Goal: Information Seeking & Learning: Learn about a topic

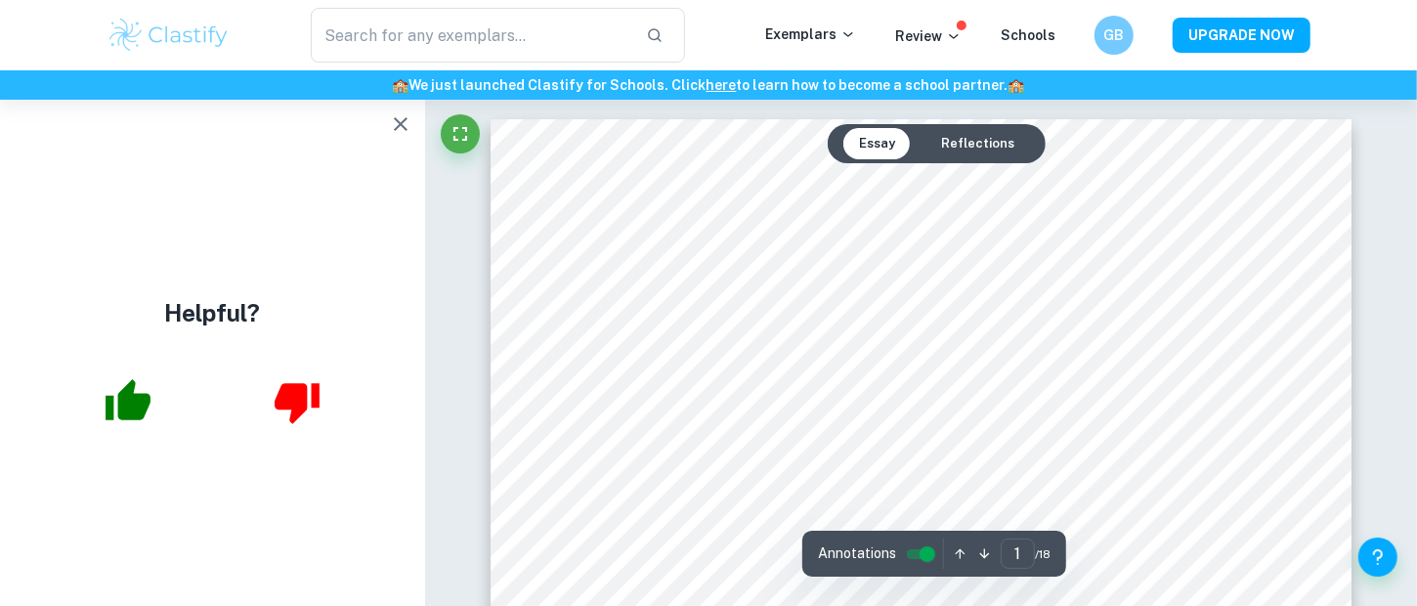
click at [401, 124] on icon "button" at bounding box center [401, 124] width 14 height 14
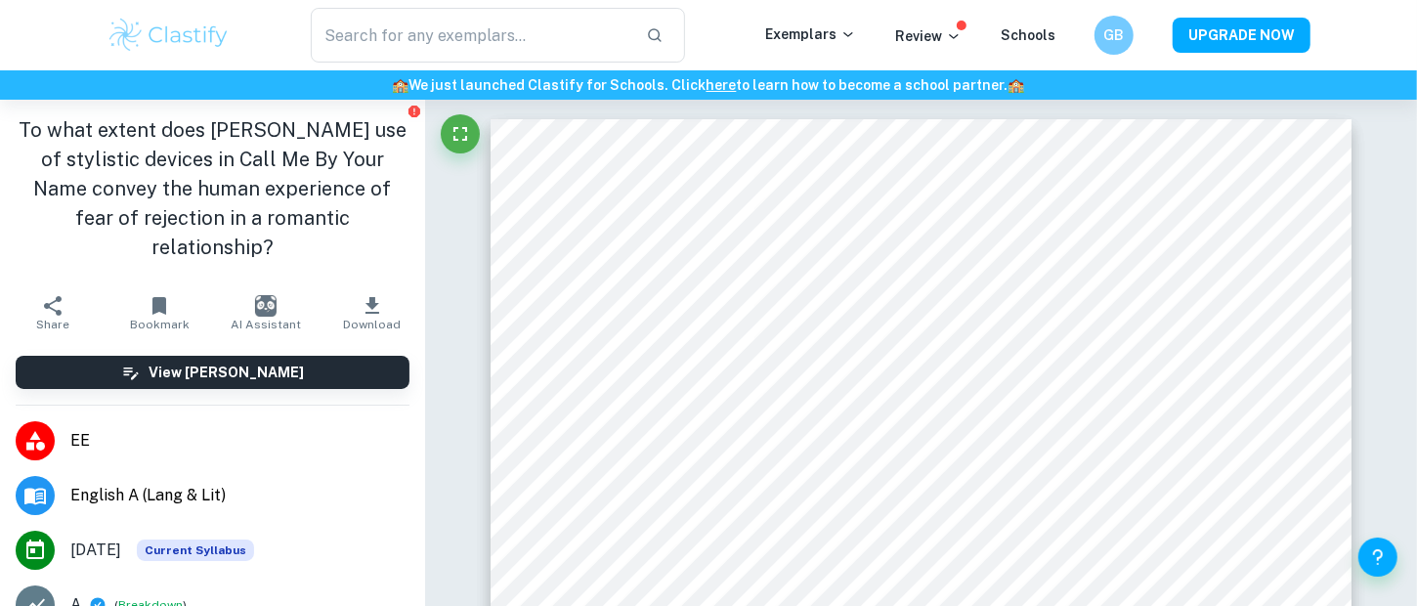
drag, startPoint x: 360, startPoint y: 214, endPoint x: 15, endPoint y: 129, distance: 355.2
click at [16, 129] on h1 "To what extent does Andre Aciman’s use of stylistic devices in Call Me By Your …" at bounding box center [213, 188] width 394 height 147
copy h1 "To what extent does Andre Aciman’s use of stylistic devices in Call Me By Your …"
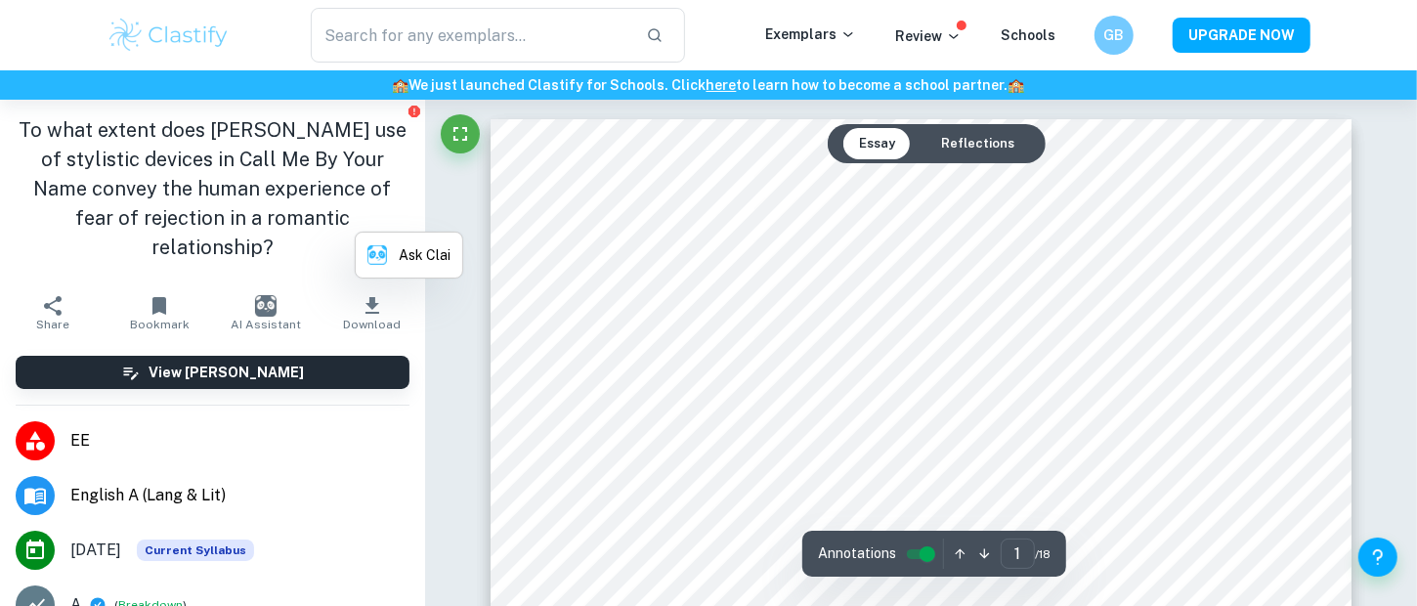
click at [222, 206] on h1 "To what extent does Andre Aciman’s use of stylistic devices in Call Me By Your …" at bounding box center [213, 188] width 394 height 147
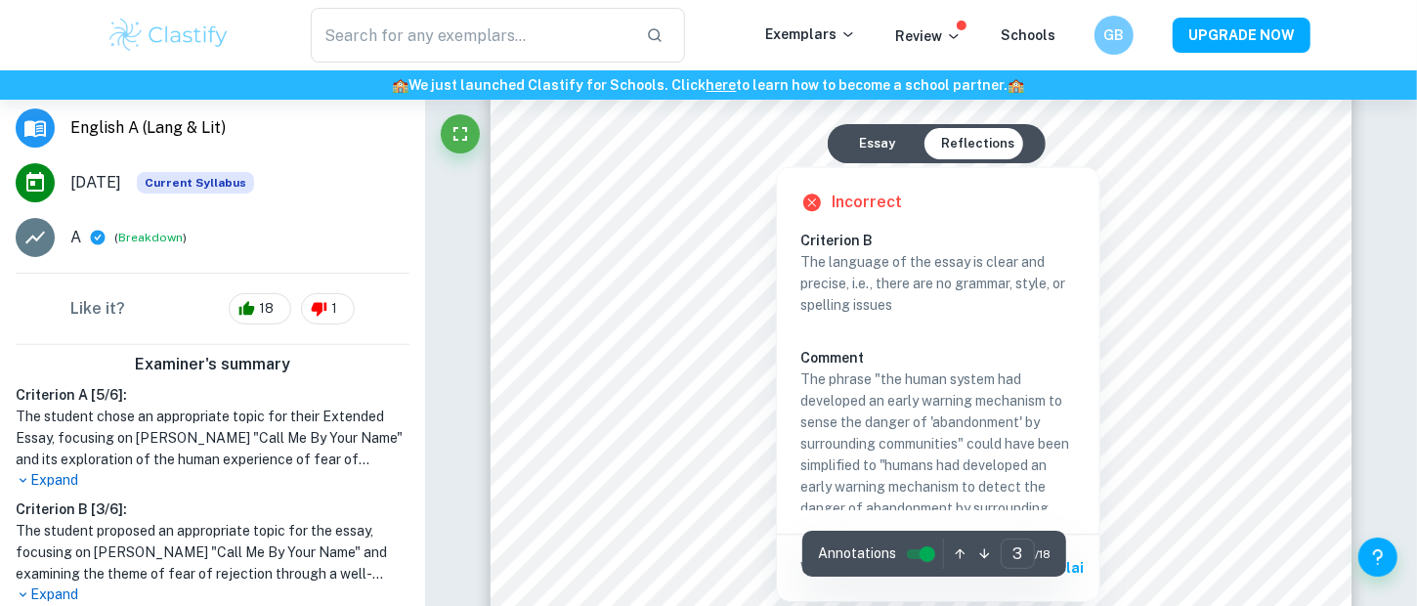
scroll to position [2996, 0]
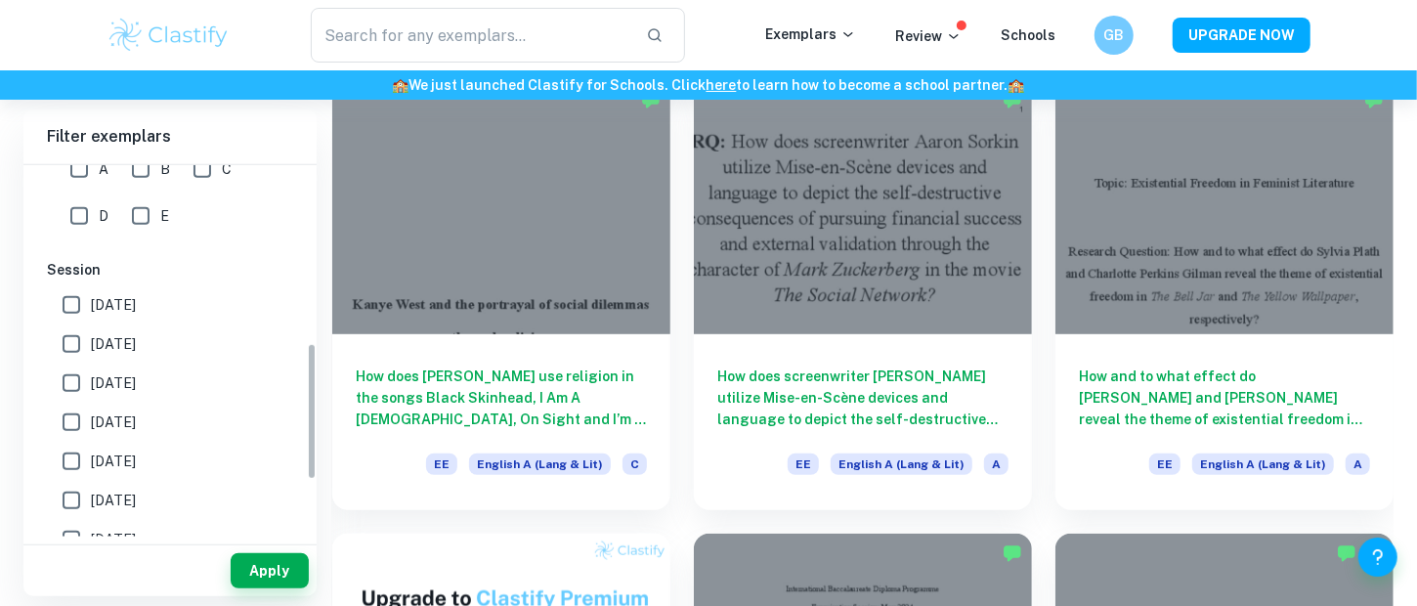
scroll to position [487, 0]
click at [71, 285] on input "May 2026" at bounding box center [71, 303] width 39 height 39
checkbox input "true"
click at [270, 574] on button "Apply" at bounding box center [270, 570] width 78 height 35
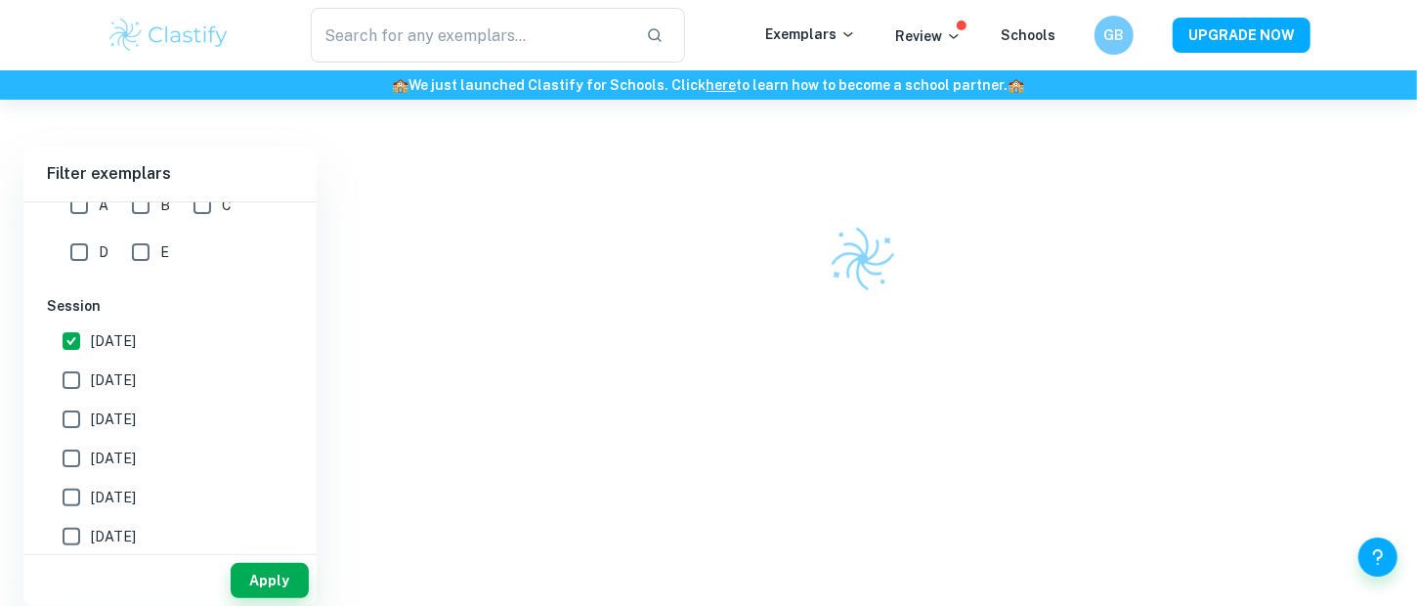
scroll to position [99, 0]
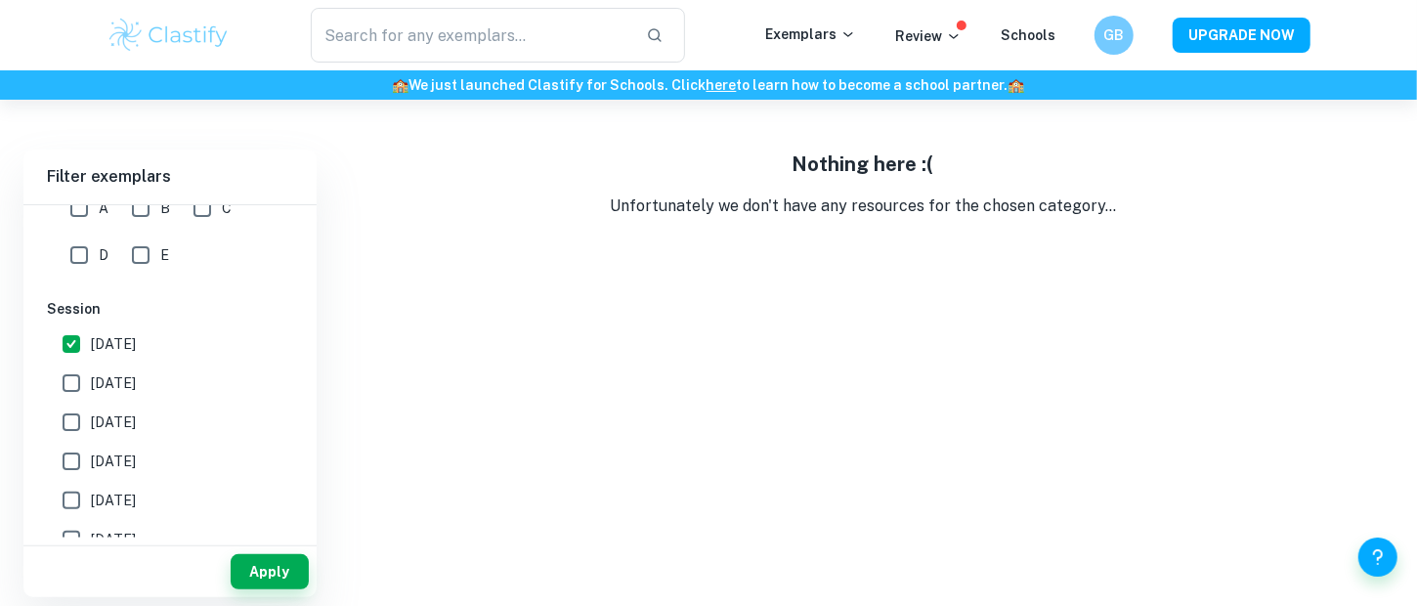
click at [731, 44] on div "​" at bounding box center [498, 35] width 534 height 55
click at [70, 363] on input "May 2025" at bounding box center [71, 382] width 39 height 39
checkbox input "true"
click at [245, 557] on button "Apply" at bounding box center [270, 571] width 78 height 35
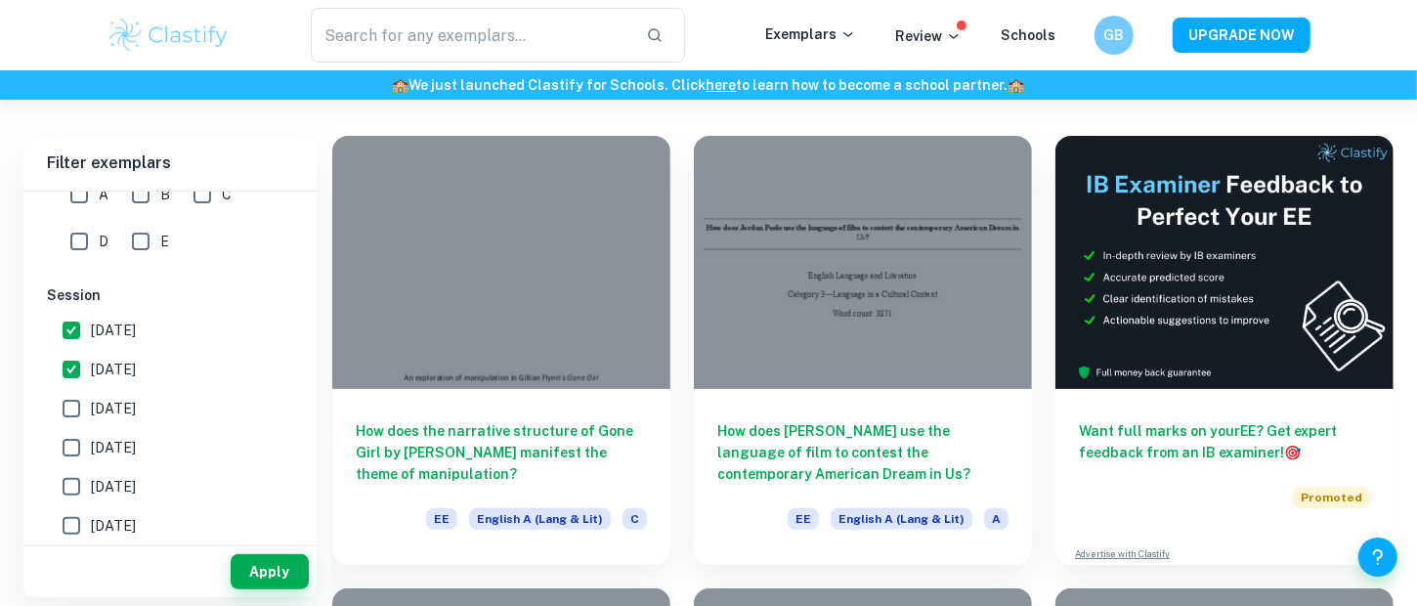
scroll to position [143, 0]
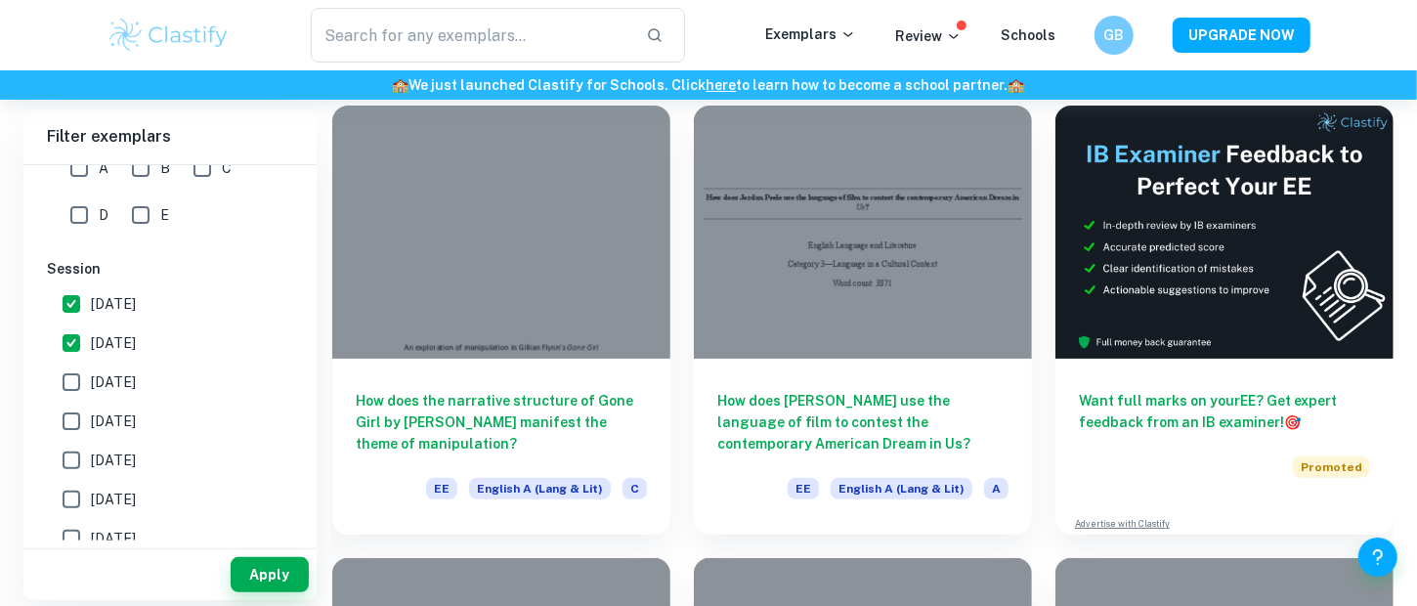
drag, startPoint x: 854, startPoint y: 239, endPoint x: 1361, endPoint y: 59, distance: 538.4
click at [1361, 59] on div "​ Exemplars Review Schools GB UPGRADE NOW" at bounding box center [708, 35] width 1417 height 70
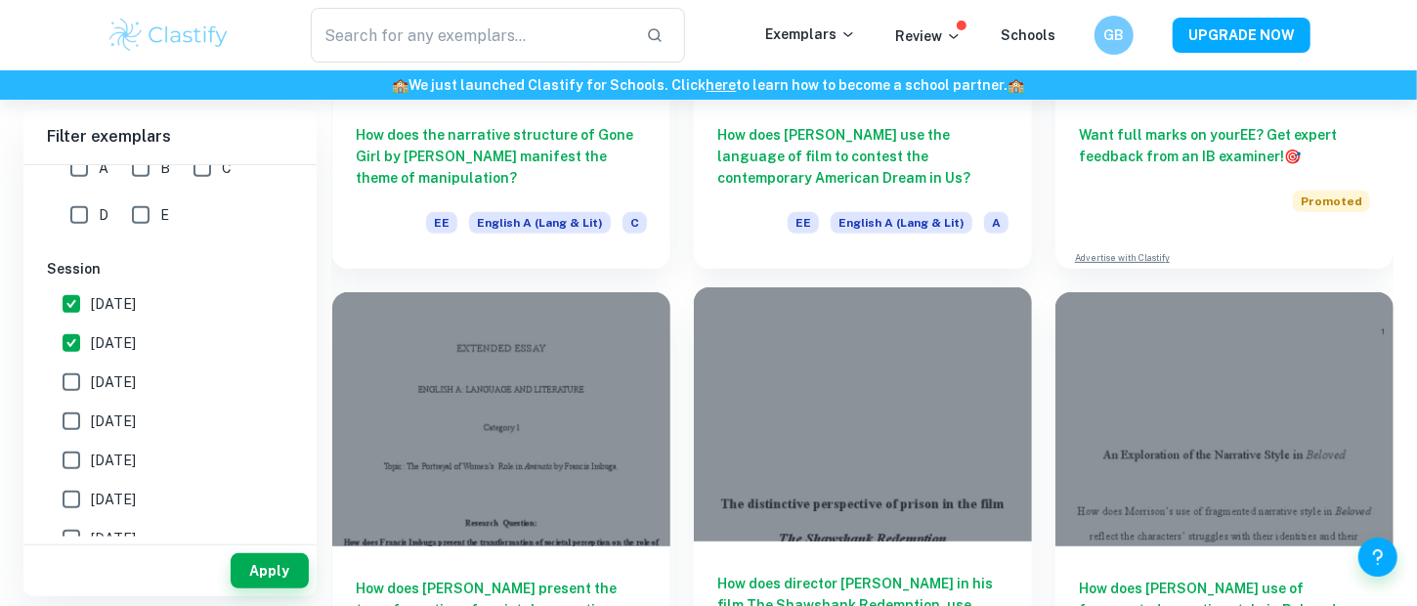
scroll to position [226, 0]
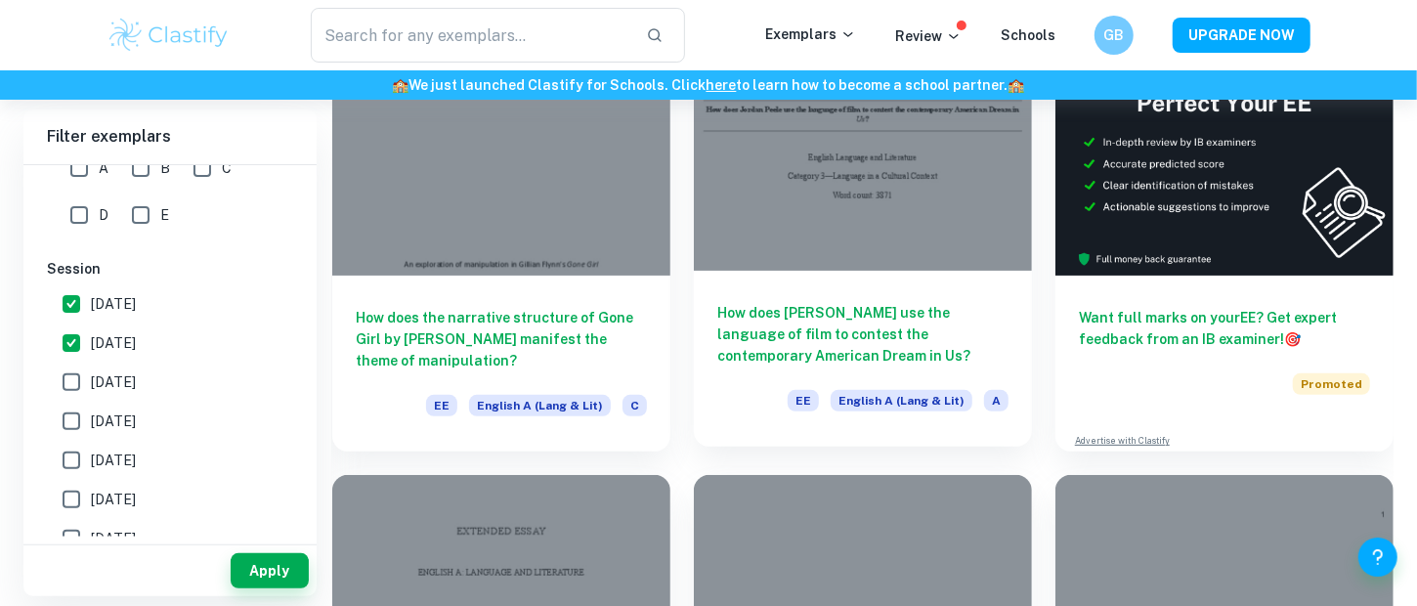
click at [961, 222] on div at bounding box center [863, 144] width 338 height 253
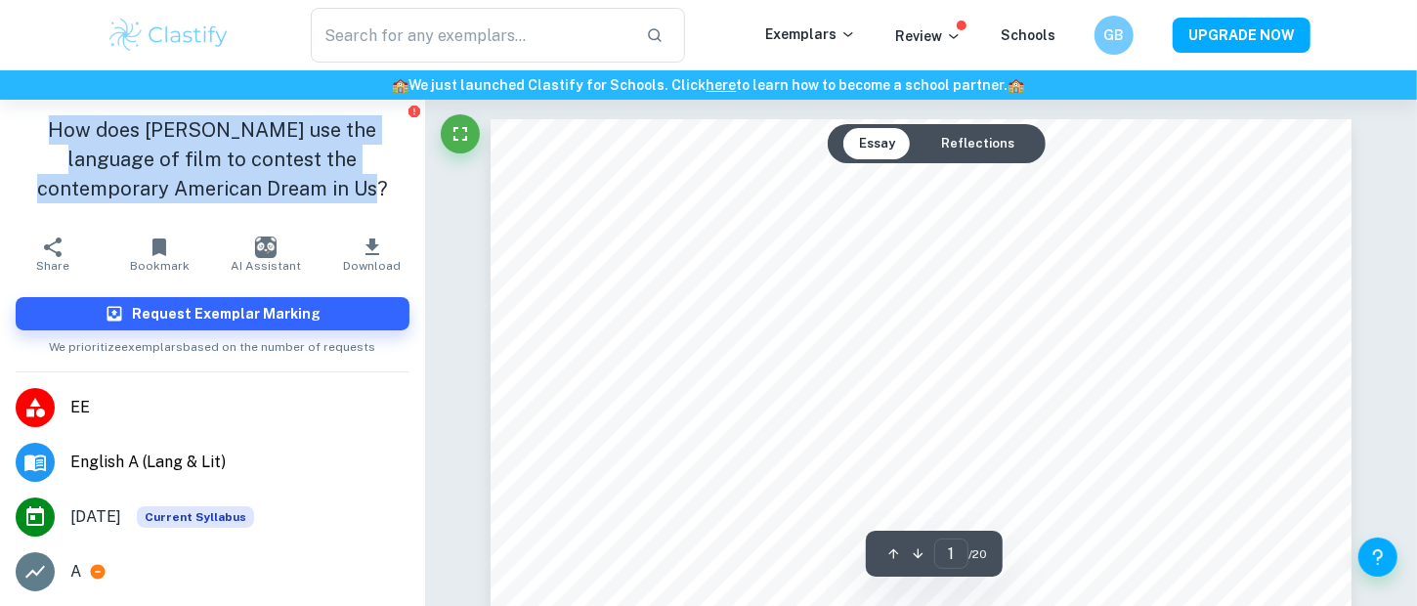
drag, startPoint x: 288, startPoint y: 178, endPoint x: 12, endPoint y: 119, distance: 282.7
click at [12, 119] on div "How does Jordan Peele use the language of film to contest the contemporary Amer…" at bounding box center [212, 163] width 425 height 127
copy h1 "How does Jordan Peele use the language of film to contest the contemporary Amer…"
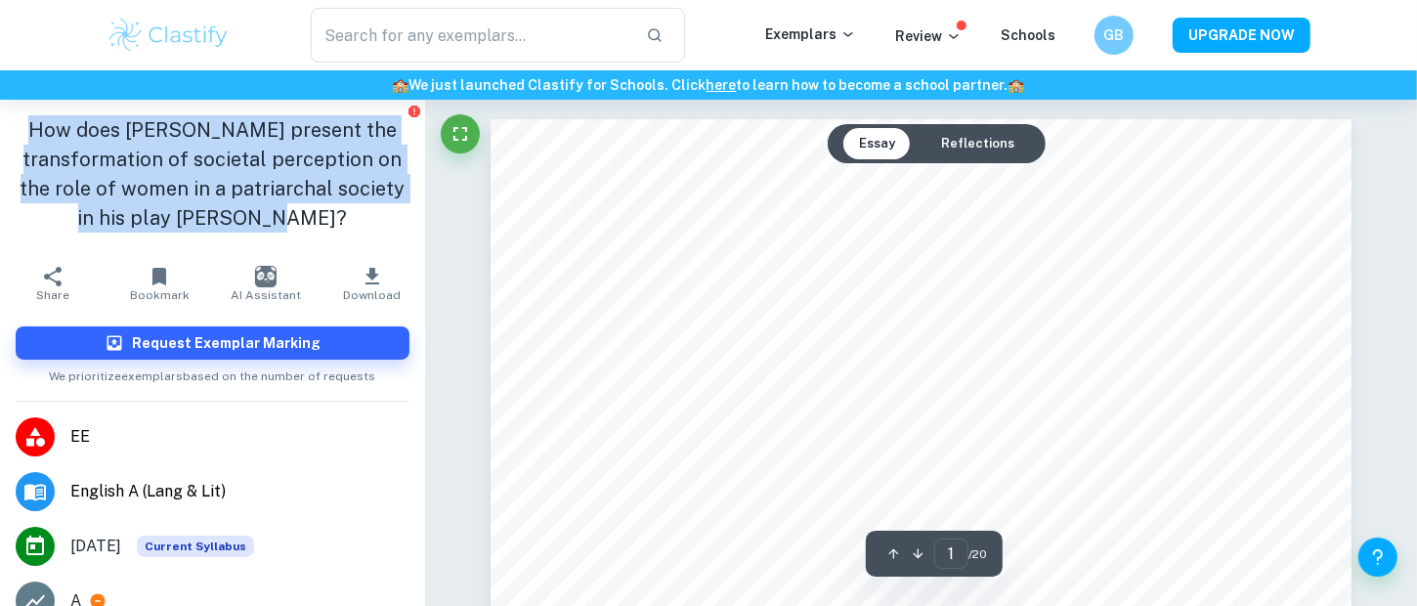
drag, startPoint x: 272, startPoint y: 201, endPoint x: 25, endPoint y: 118, distance: 259.9
click at [25, 118] on h1 "How does Francis Imbuga present the transformation of societal perception on th…" at bounding box center [213, 173] width 394 height 117
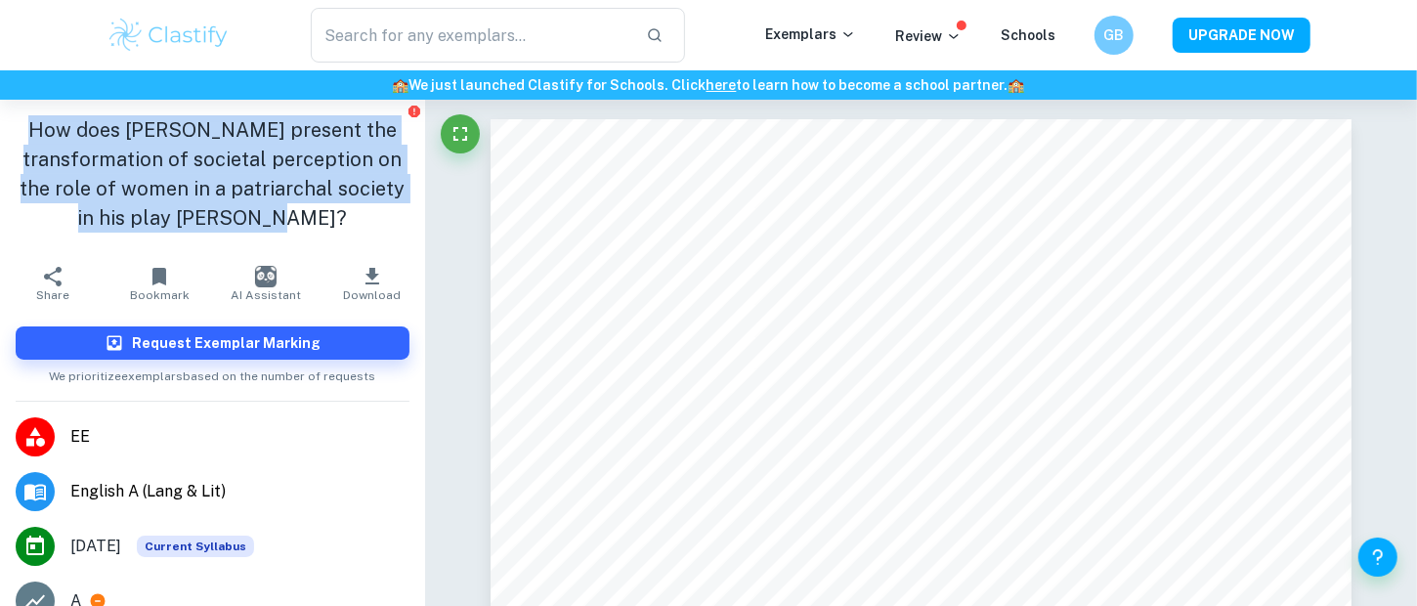
copy h1 "How does Francis Imbuga present the transformation of societal perception on th…"
click at [332, 209] on h1 "How does Francis Imbuga present the transformation of societal perception on th…" at bounding box center [213, 173] width 394 height 117
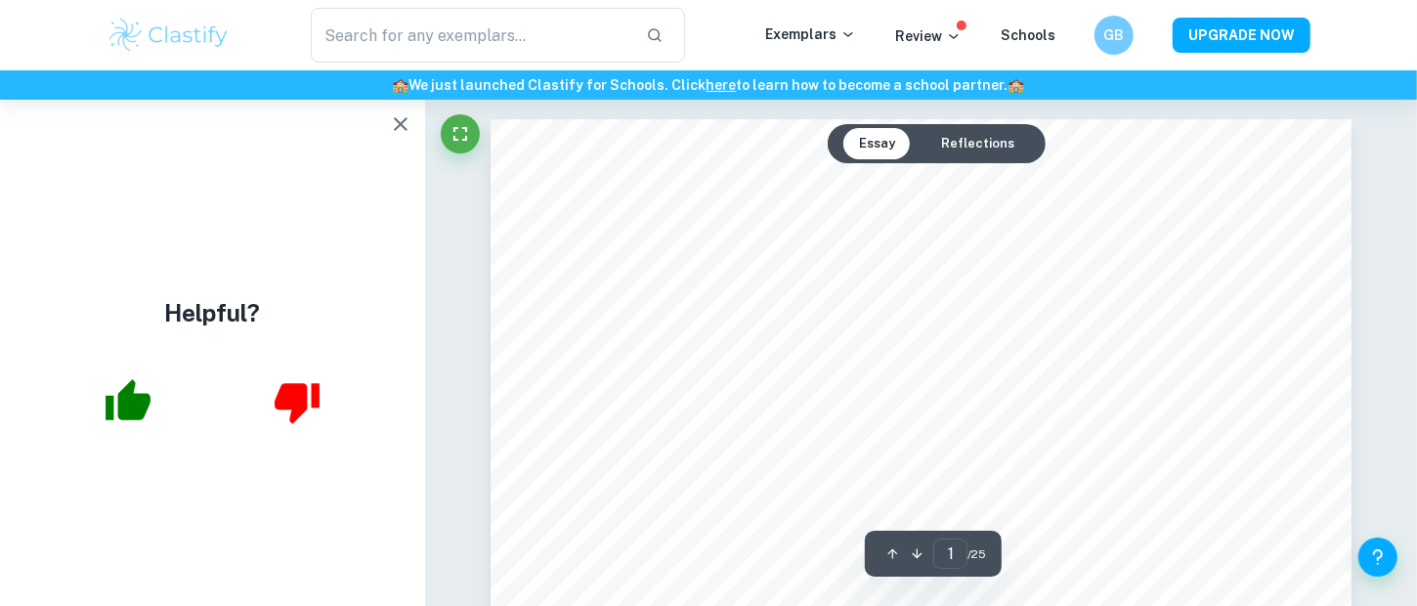
click at [406, 119] on icon "button" at bounding box center [401, 124] width 14 height 14
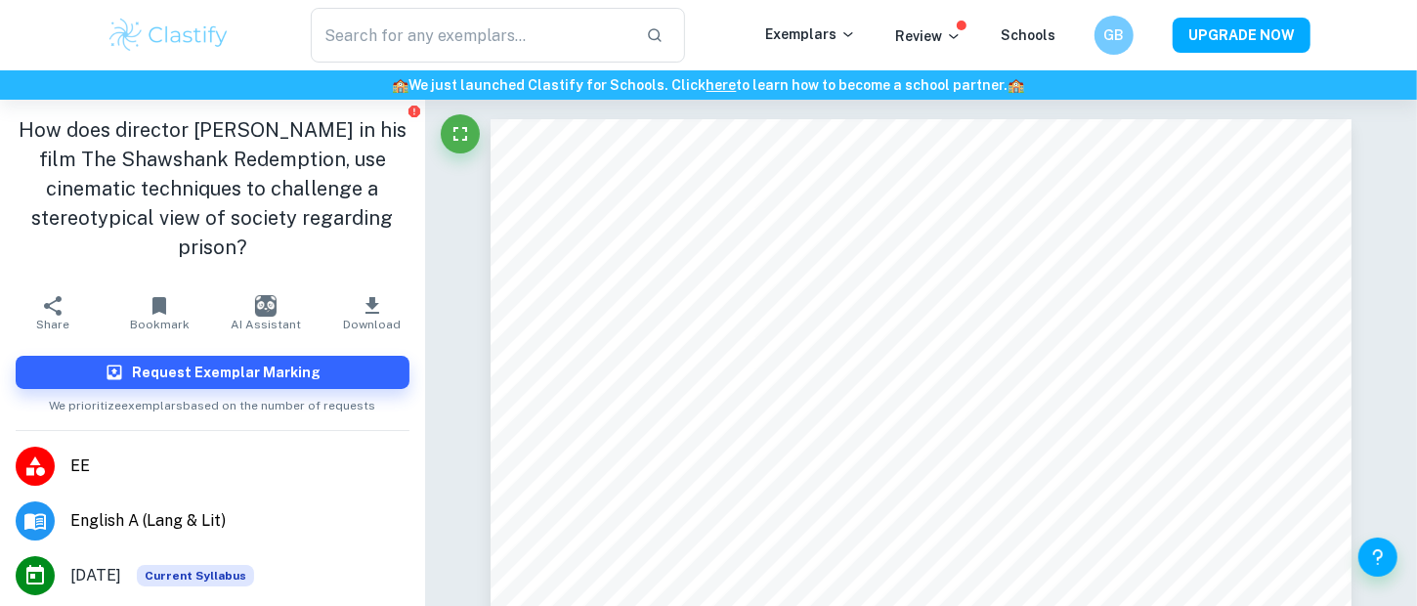
drag, startPoint x: 263, startPoint y: 234, endPoint x: 16, endPoint y: 115, distance: 274.0
click at [16, 115] on h1 "How does director [PERSON_NAME] in his film The Shawshank Redemption, use cinem…" at bounding box center [213, 188] width 394 height 147
copy h1 "How does director [PERSON_NAME] in his film The Shawshank Redemption, use cinem…"
click at [273, 246] on h1 "How does director [PERSON_NAME] in his film The Shawshank Redemption, use cinem…" at bounding box center [213, 188] width 394 height 147
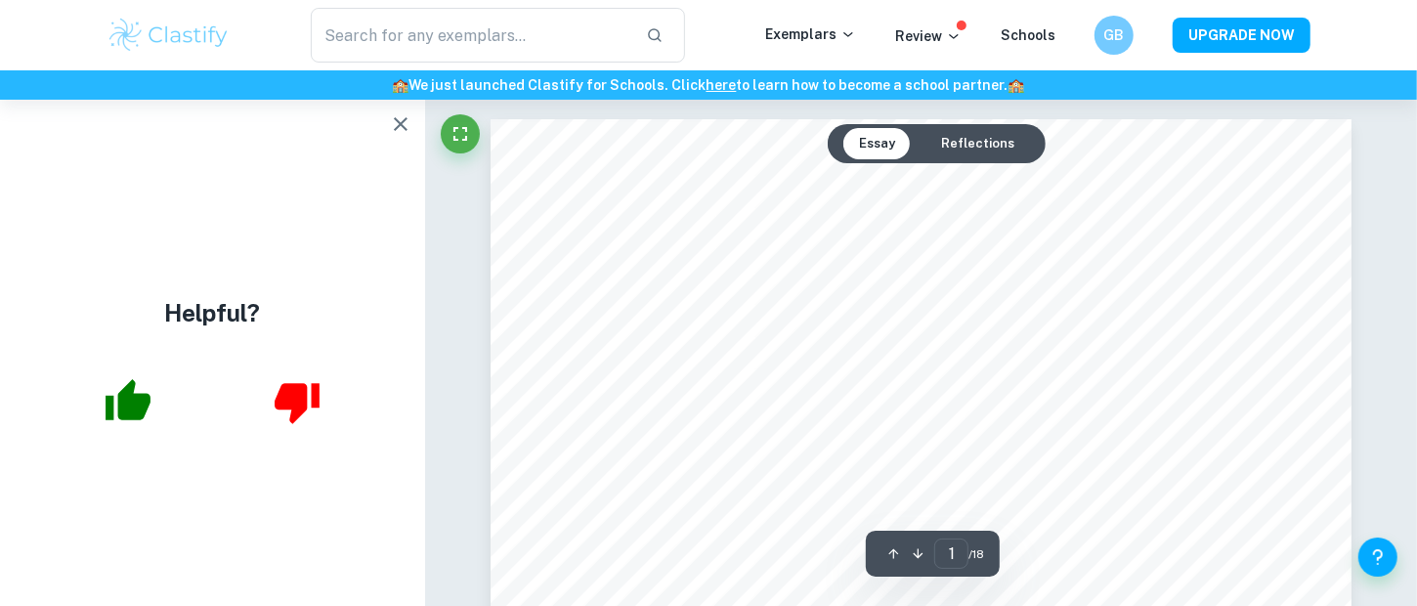
click at [407, 123] on icon "button" at bounding box center [400, 123] width 23 height 23
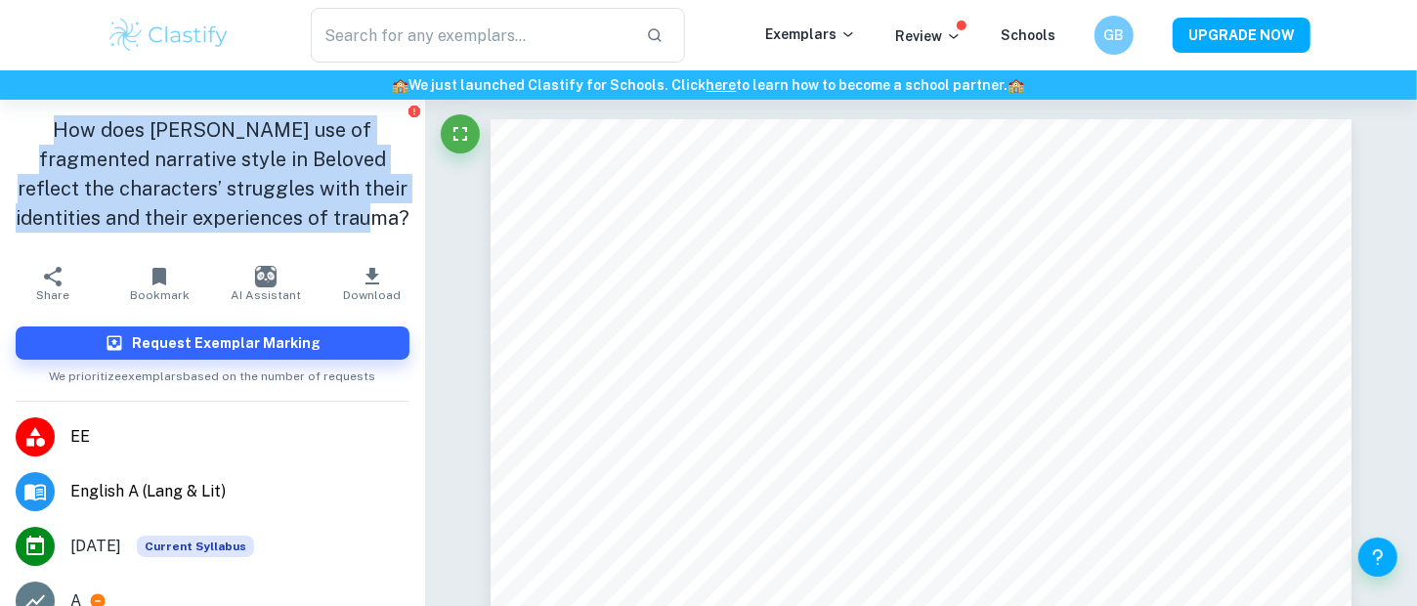
drag, startPoint x: 364, startPoint y: 212, endPoint x: 21, endPoint y: 124, distance: 354.1
click at [21, 124] on h1 "How does Morrison’s use of fragmented narrative style in Beloved reflect the ch…" at bounding box center [213, 173] width 394 height 117
copy h1 "How does Morrison’s use of fragmented narrative style in Beloved reflect the ch…"
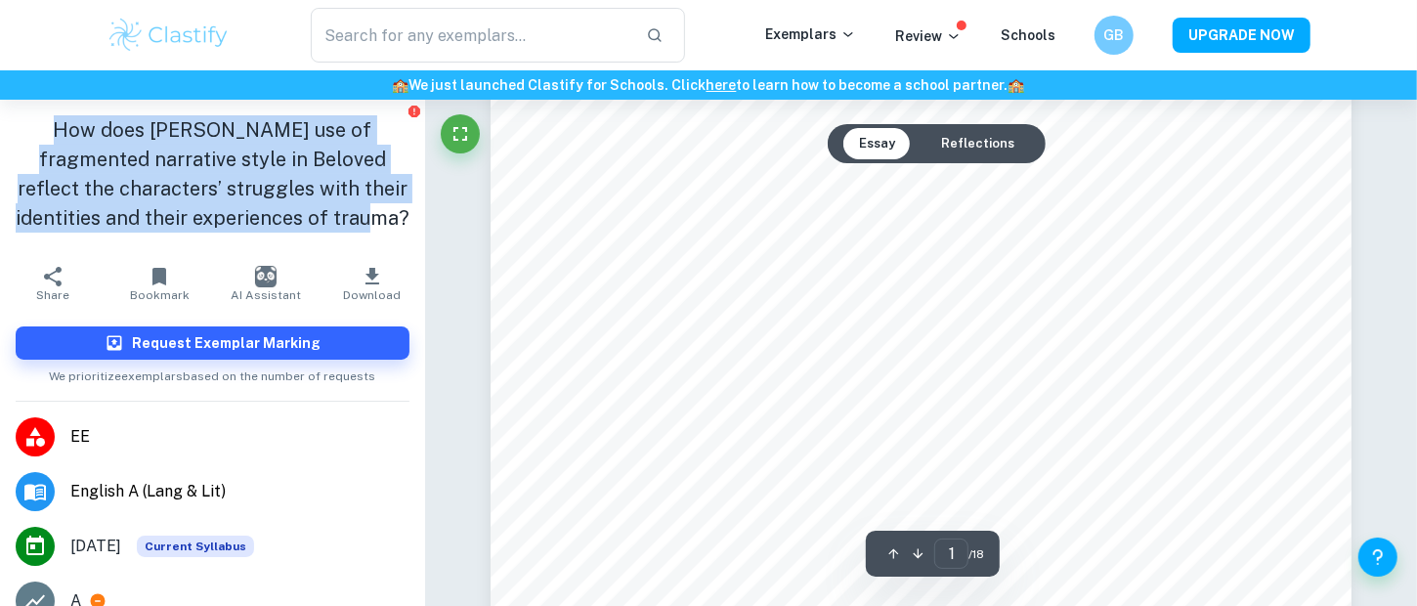
scroll to position [367, 0]
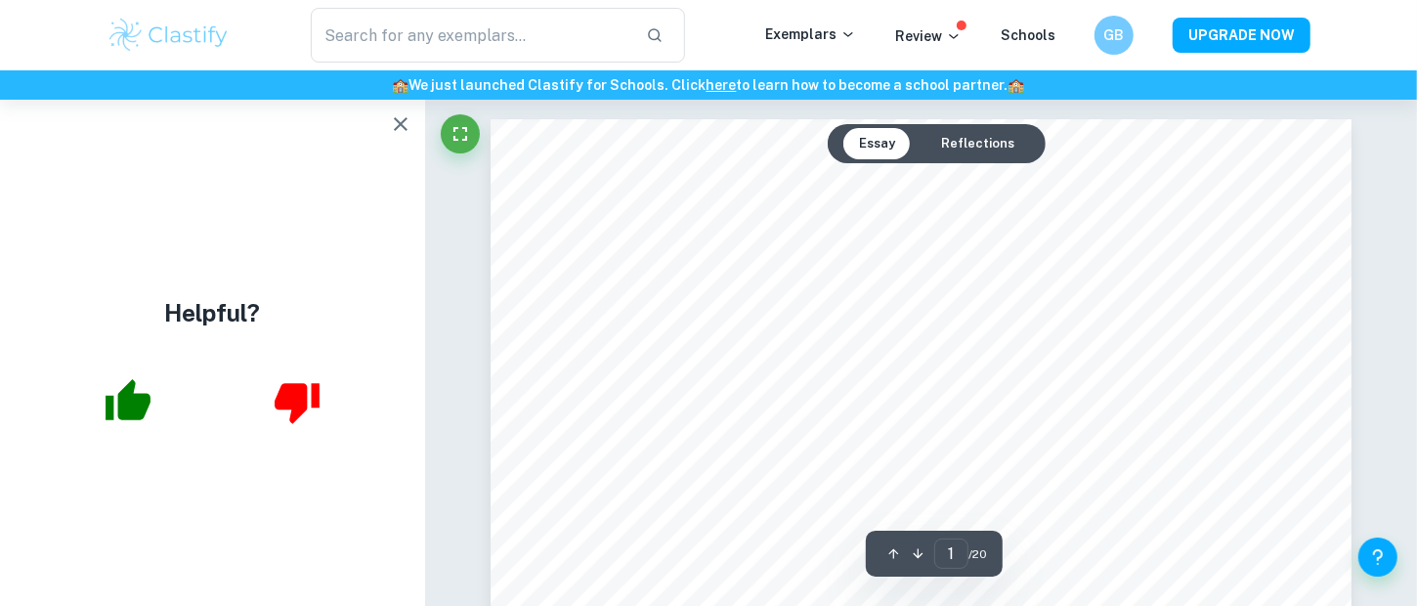
click at [397, 121] on icon "button" at bounding box center [400, 123] width 23 height 23
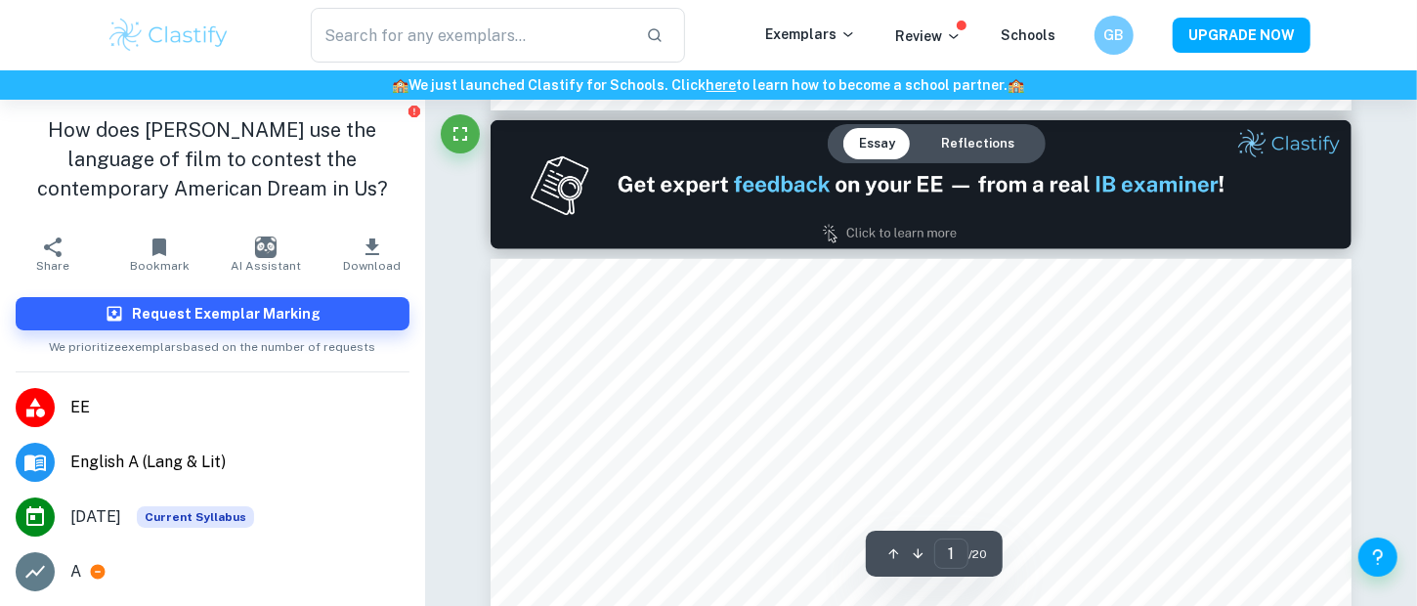
type input "2"
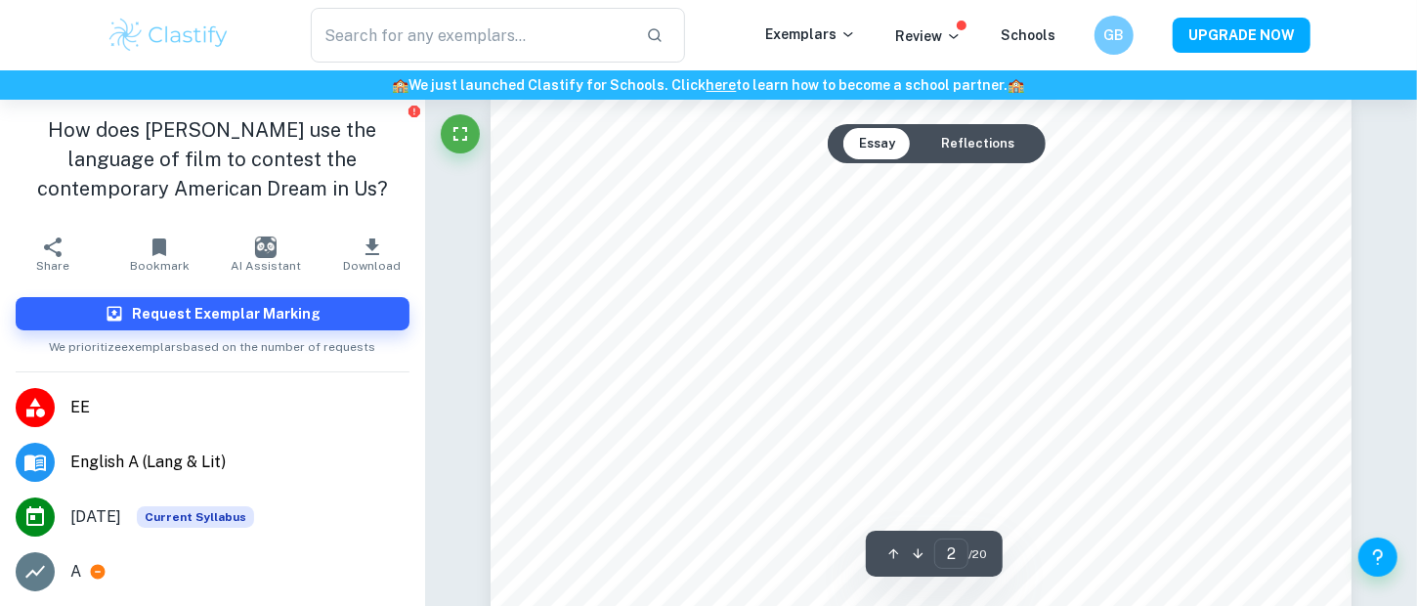
scroll to position [1283, 0]
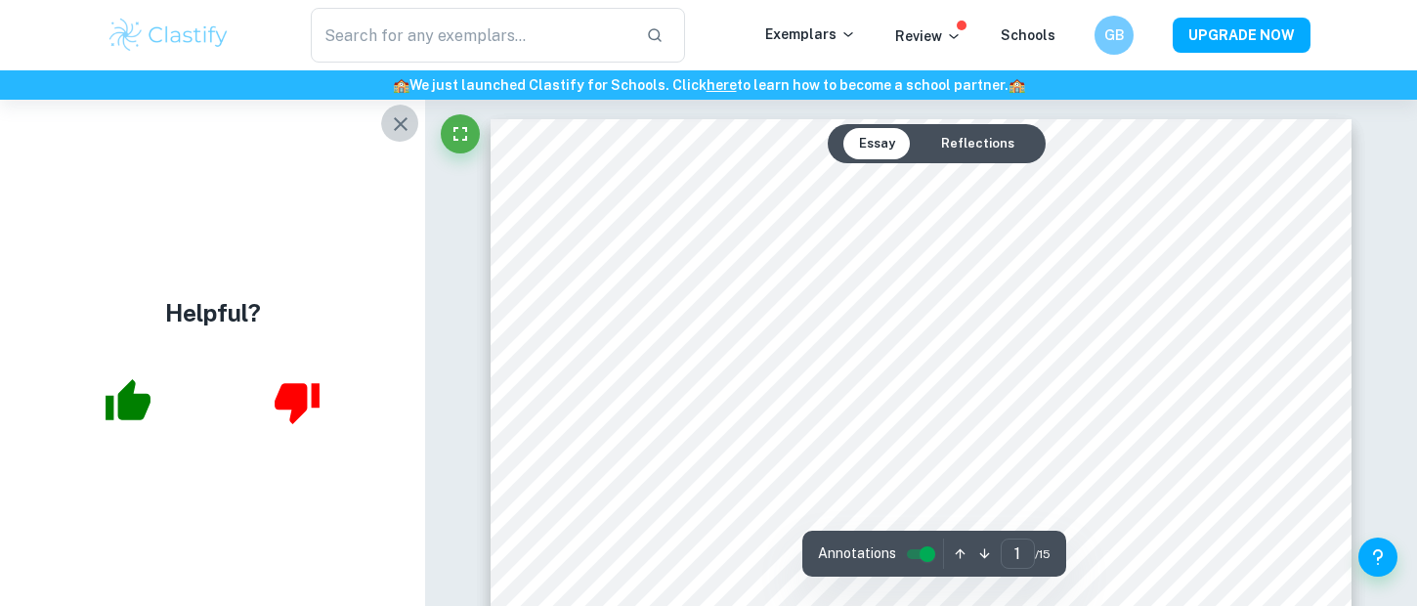
click at [405, 112] on icon "button" at bounding box center [400, 123] width 23 height 23
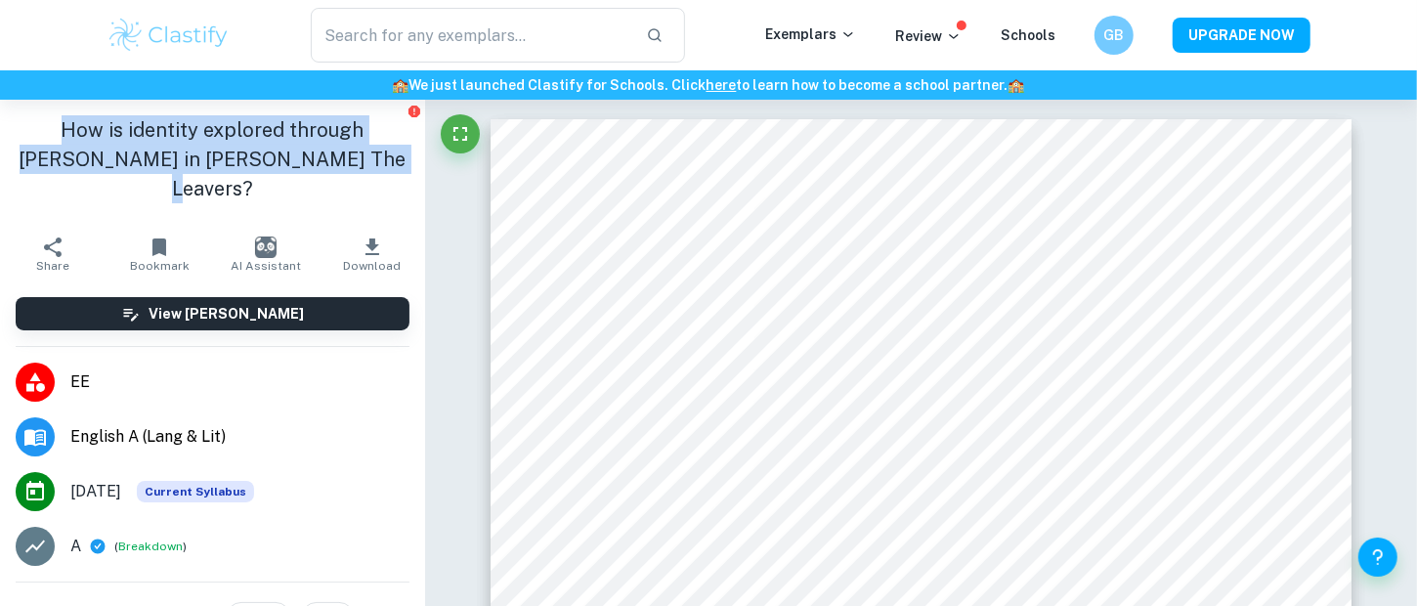
drag, startPoint x: 332, startPoint y: 173, endPoint x: 10, endPoint y: 127, distance: 325.7
click at [10, 127] on div "How is identity explored through [PERSON_NAME] in [PERSON_NAME] The Leavers?" at bounding box center [212, 163] width 425 height 127
copy h1 "How is identity explored through [PERSON_NAME] in [PERSON_NAME] The Leavers?"
click at [333, 165] on h1 "How is identity explored through [PERSON_NAME] in [PERSON_NAME] The Leavers?" at bounding box center [213, 159] width 394 height 88
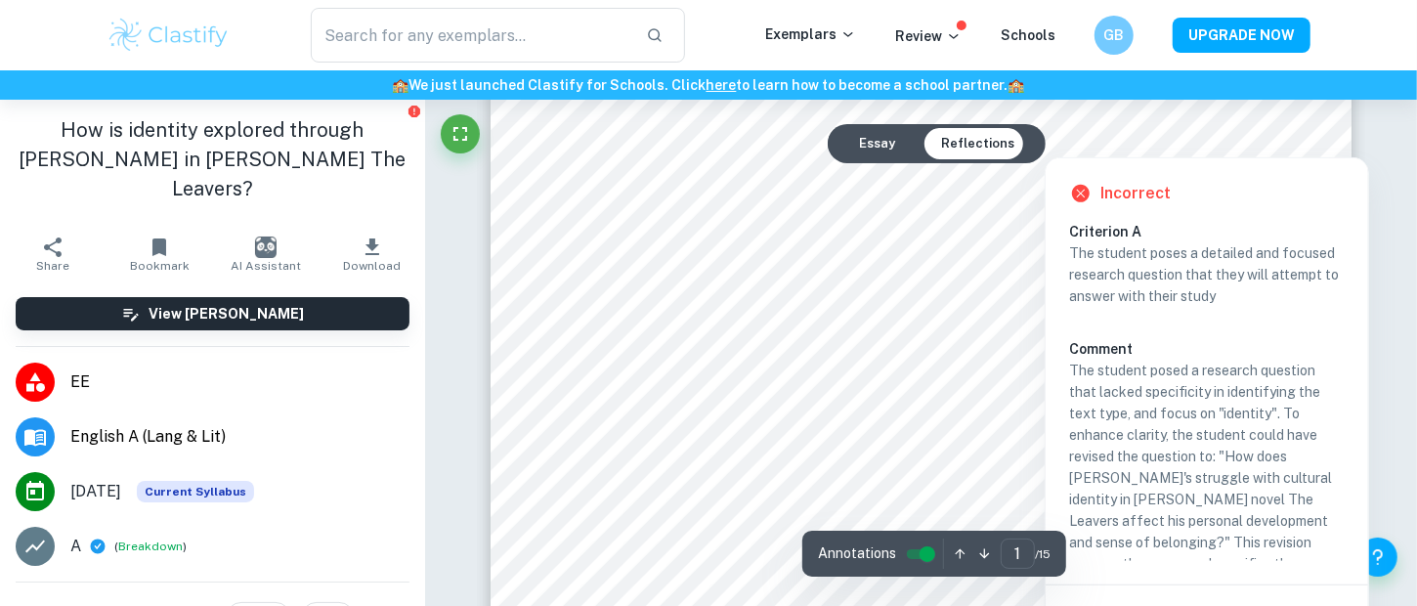
scroll to position [507, 0]
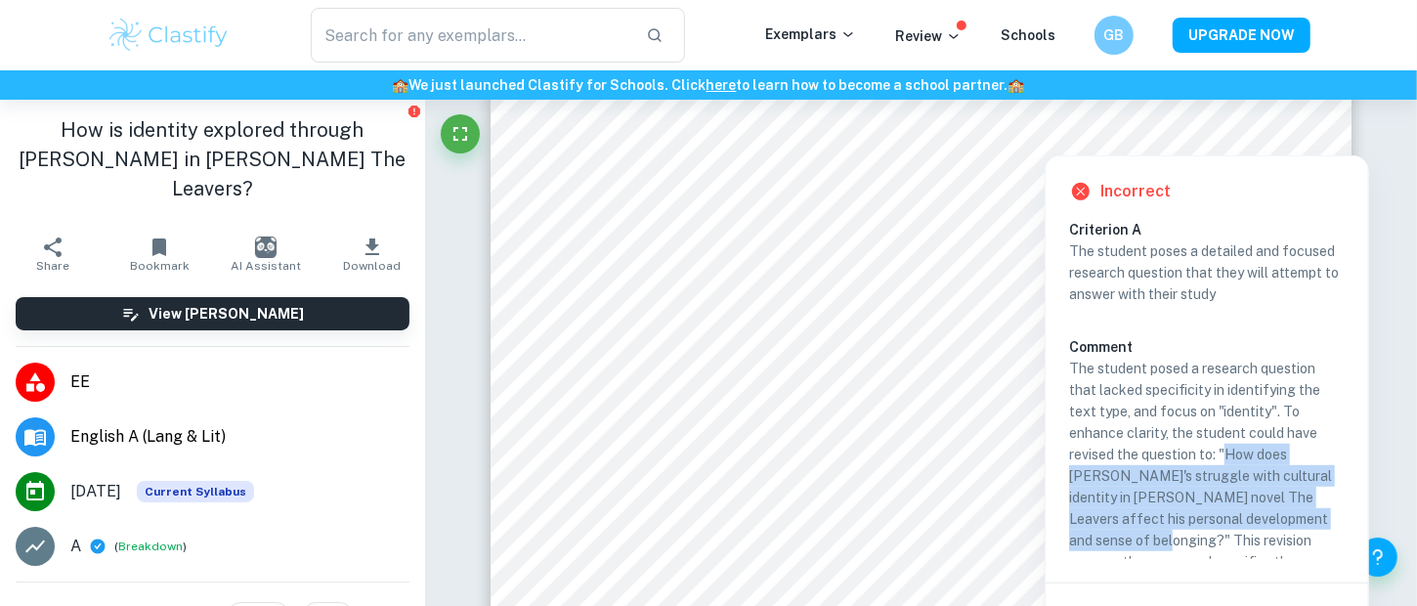
drag, startPoint x: 1134, startPoint y: 499, endPoint x: 1078, endPoint y: 438, distance: 83.7
click at [1078, 438] on p "The student posed a research question that lacked specificity in identifying th…" at bounding box center [1207, 476] width 276 height 236
copy p "How does [PERSON_NAME]'s struggle with cultural identity in [PERSON_NAME] novel…"
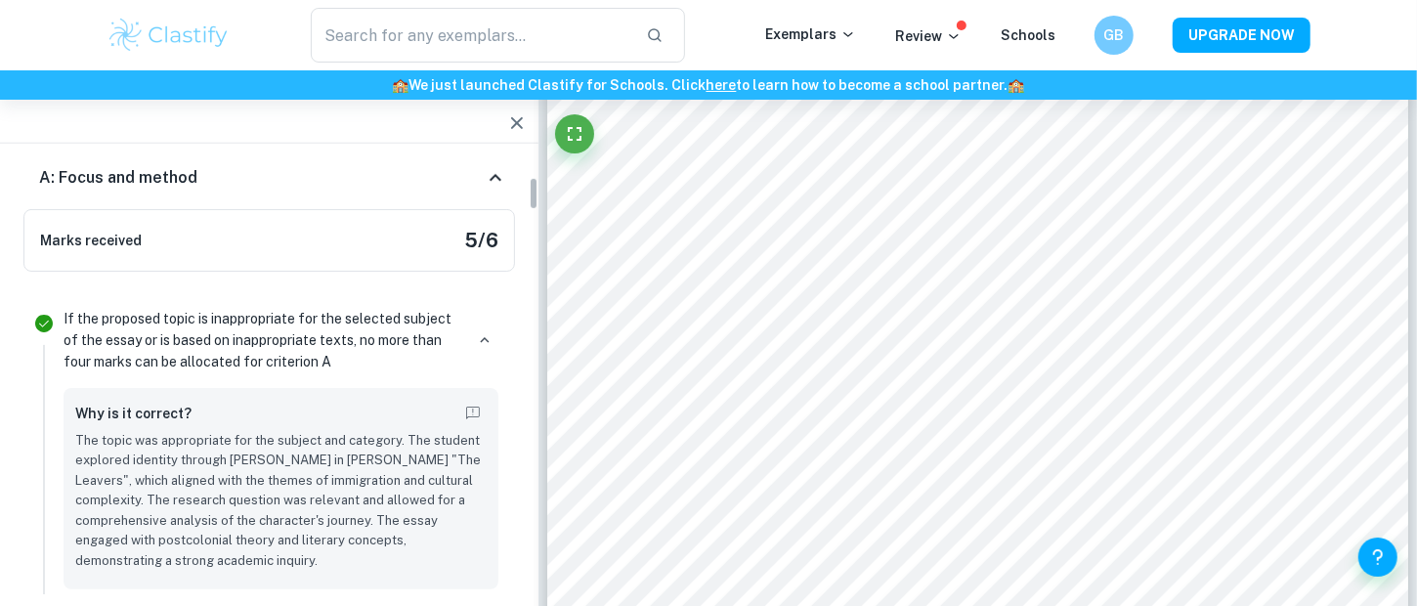
scroll to position [285, 0]
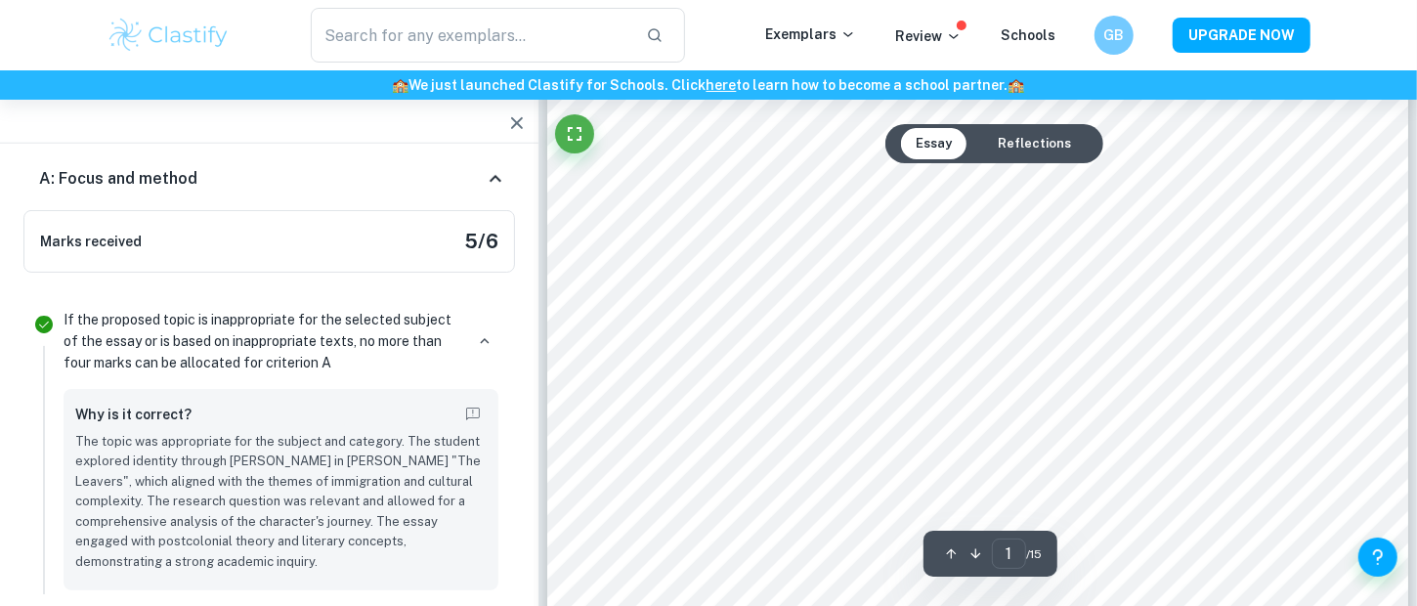
drag, startPoint x: 490, startPoint y: 305, endPoint x: 428, endPoint y: 318, distance: 62.9
click at [428, 318] on p "If the proposed topic is inappropriate for the selected subject of the essay or…" at bounding box center [264, 341] width 400 height 64
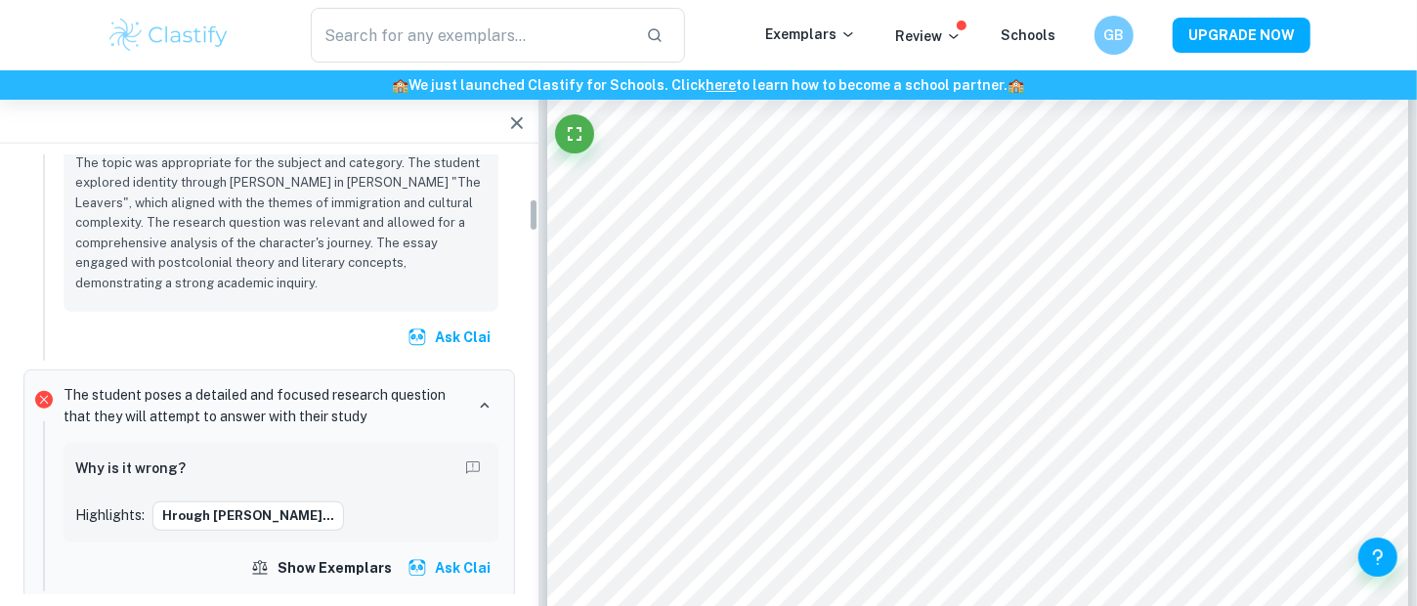
scroll to position [554, 0]
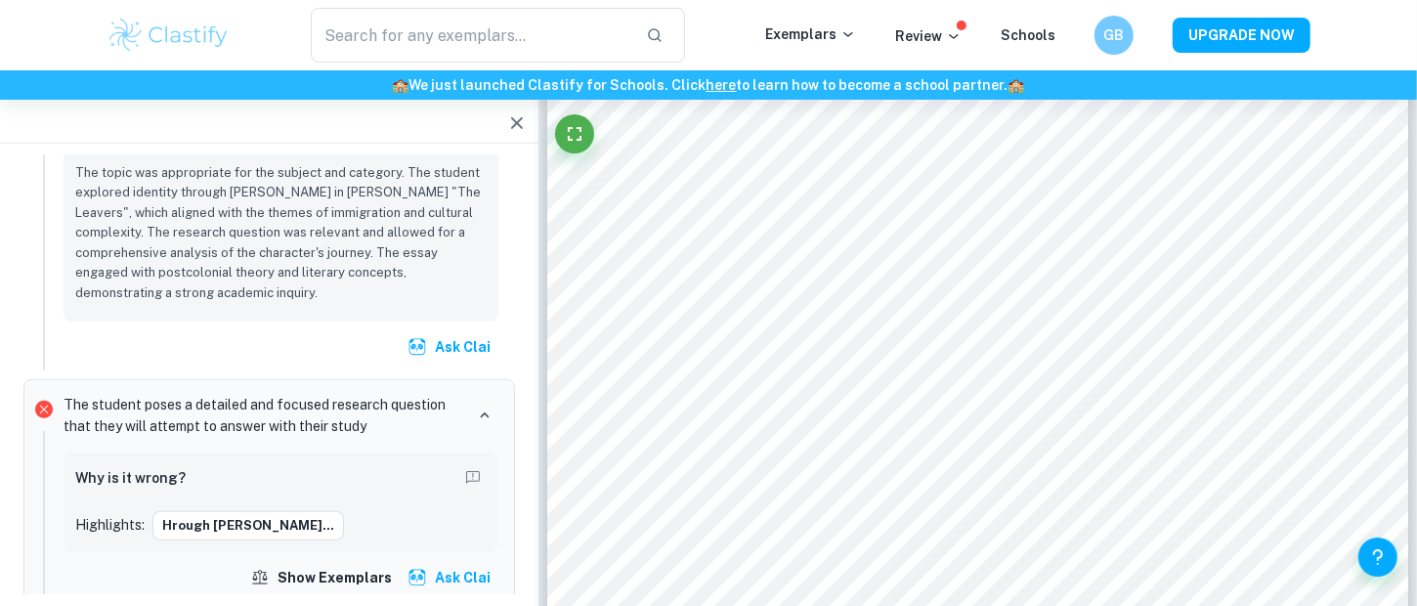
click at [256, 394] on p "The student poses a detailed and focused research question that they will attem…" at bounding box center [264, 415] width 400 height 43
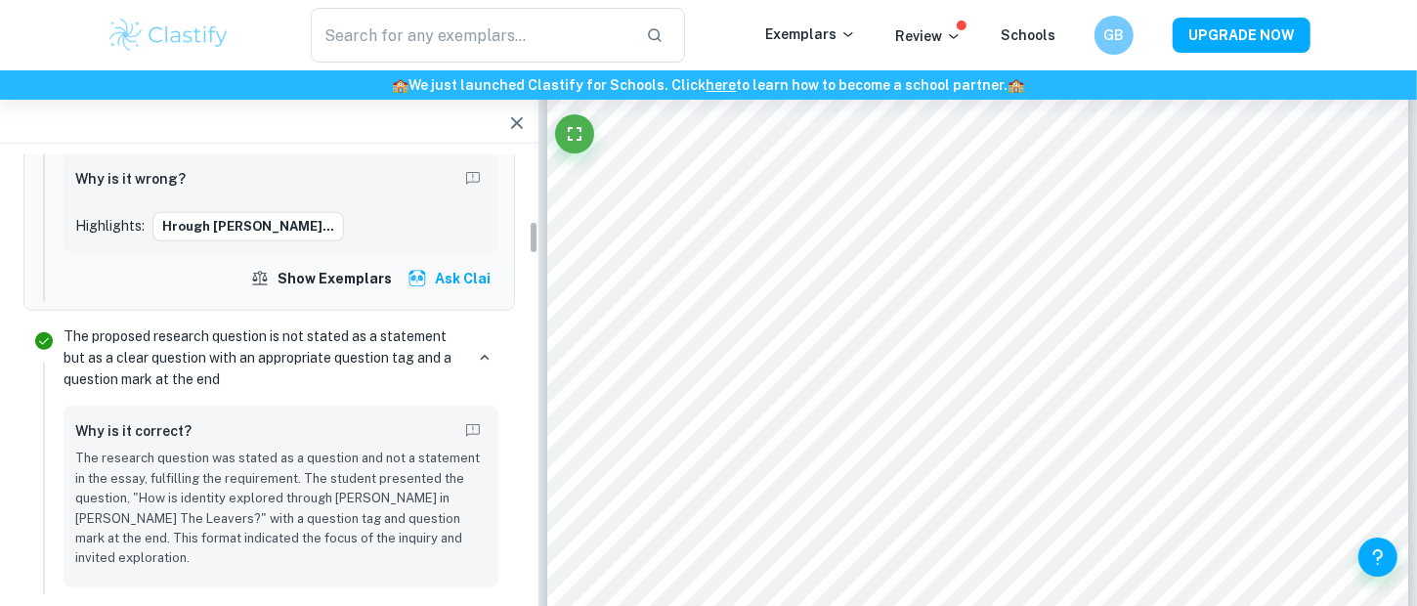
scroll to position [854, 0]
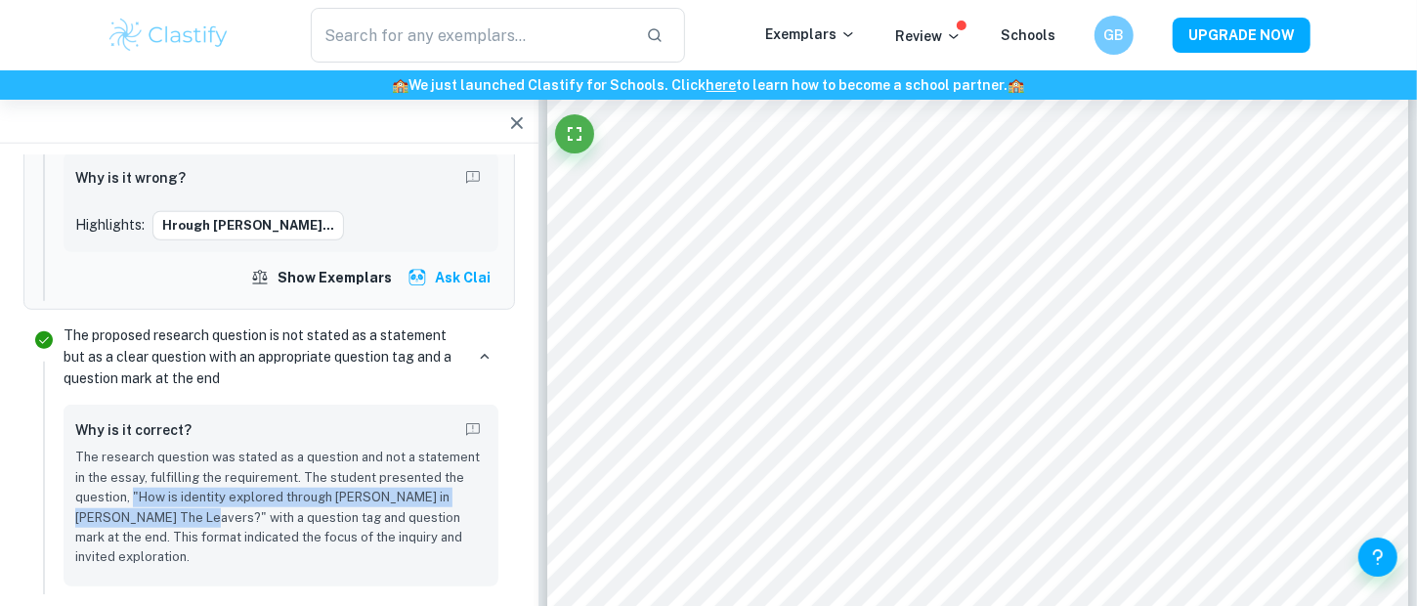
drag, startPoint x: 133, startPoint y: 463, endPoint x: 158, endPoint y: 492, distance: 38.8
click at [158, 492] on p "The research question was stated as a question and not a statement in the essay…" at bounding box center [280, 508] width 411 height 120
copy p ""How is identity explored through Deming Guo in Lisa Ko’s The Leavers?""
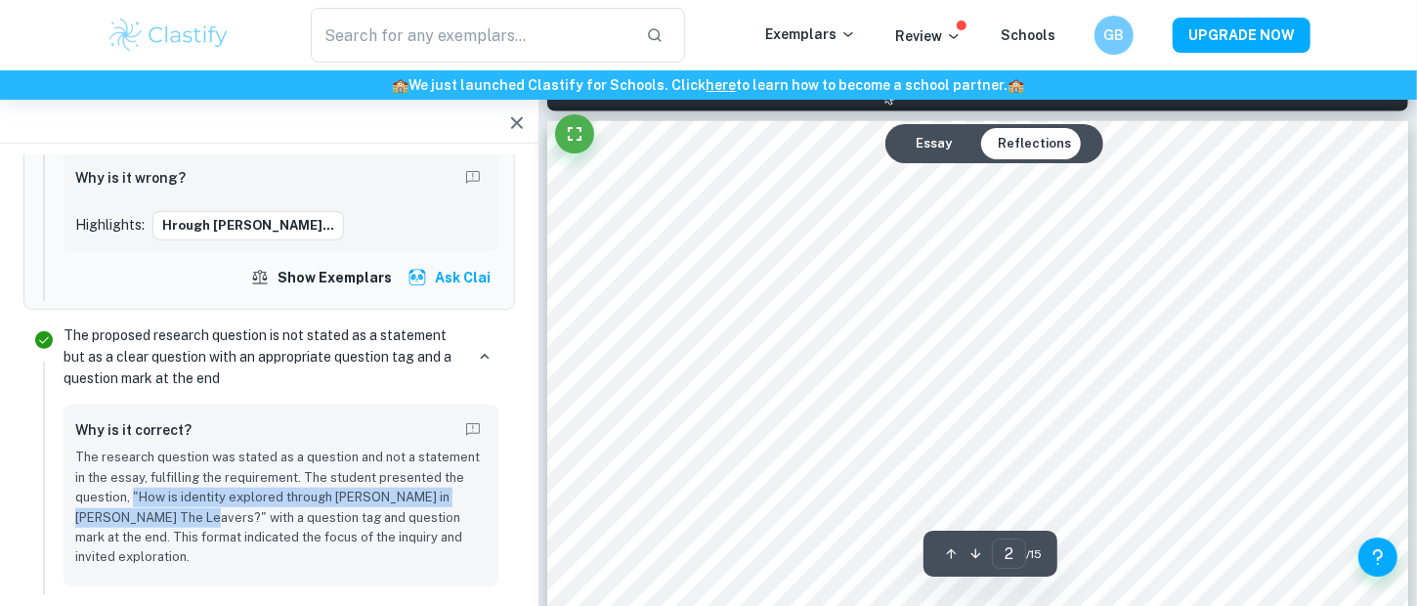
scroll to position [1369, 0]
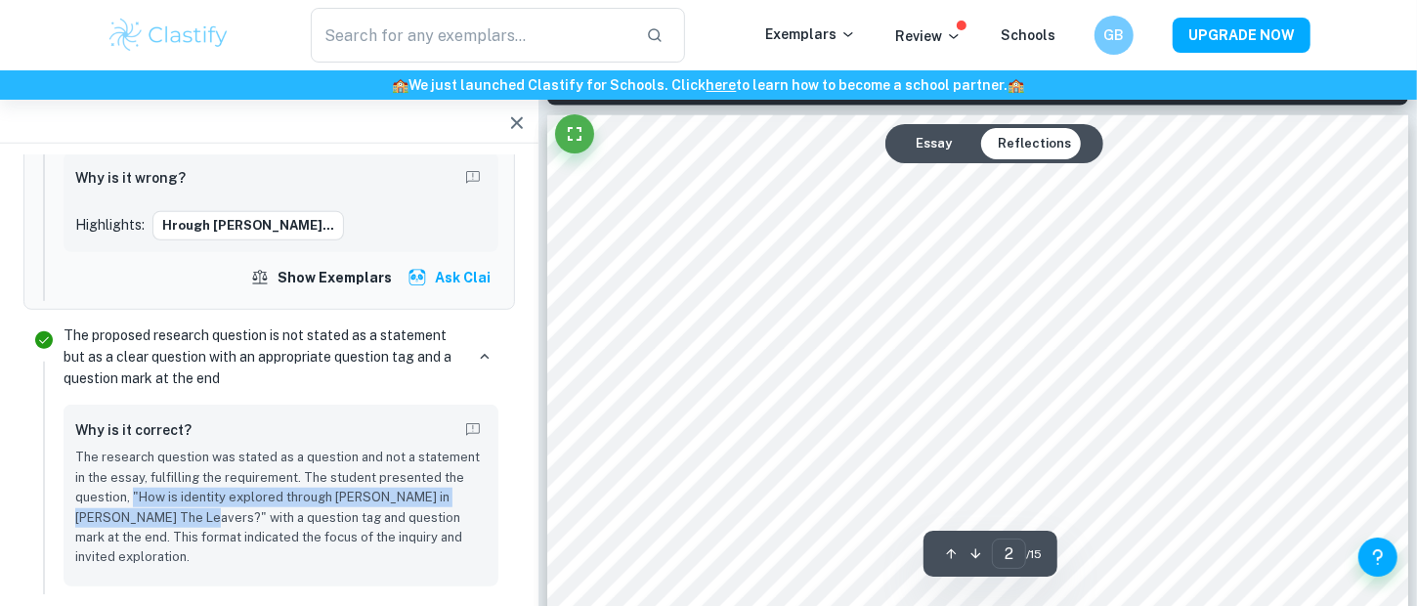
copy p ""How is identity explored through Deming Guo in Lisa Ko’s The Leavers?""
click at [343, 476] on p "The research question was stated as a question and not a statement in the essay…" at bounding box center [280, 508] width 411 height 120
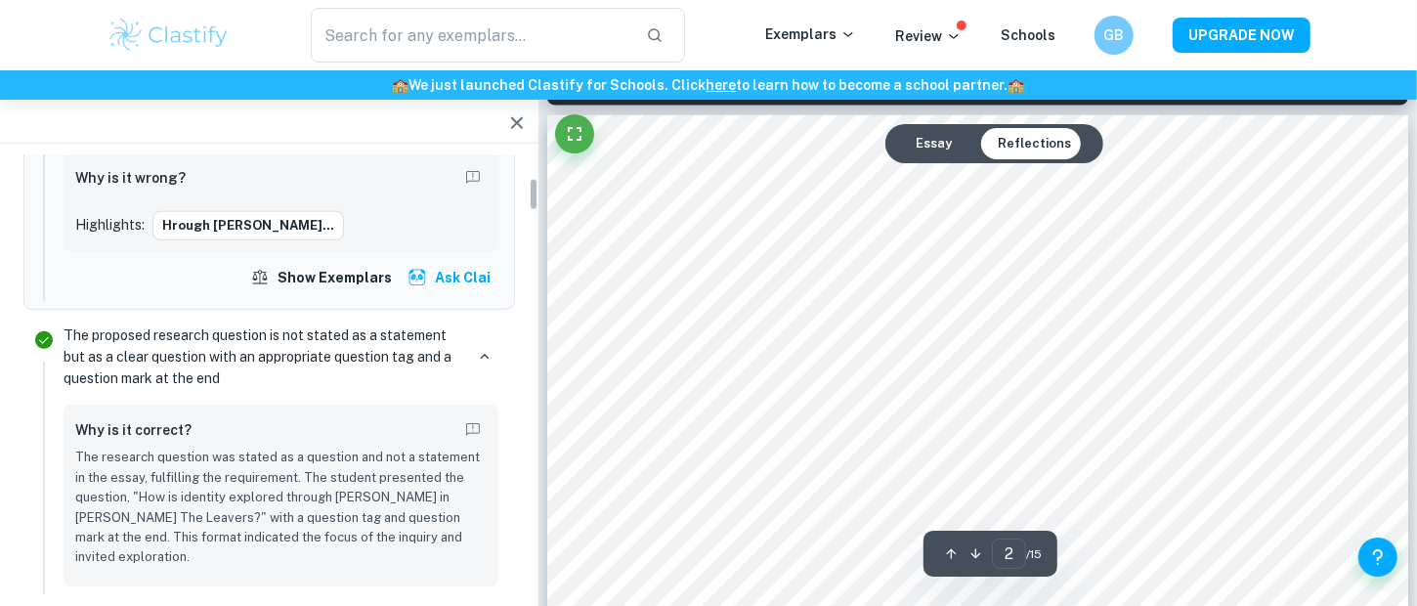
scroll to position [0, 0]
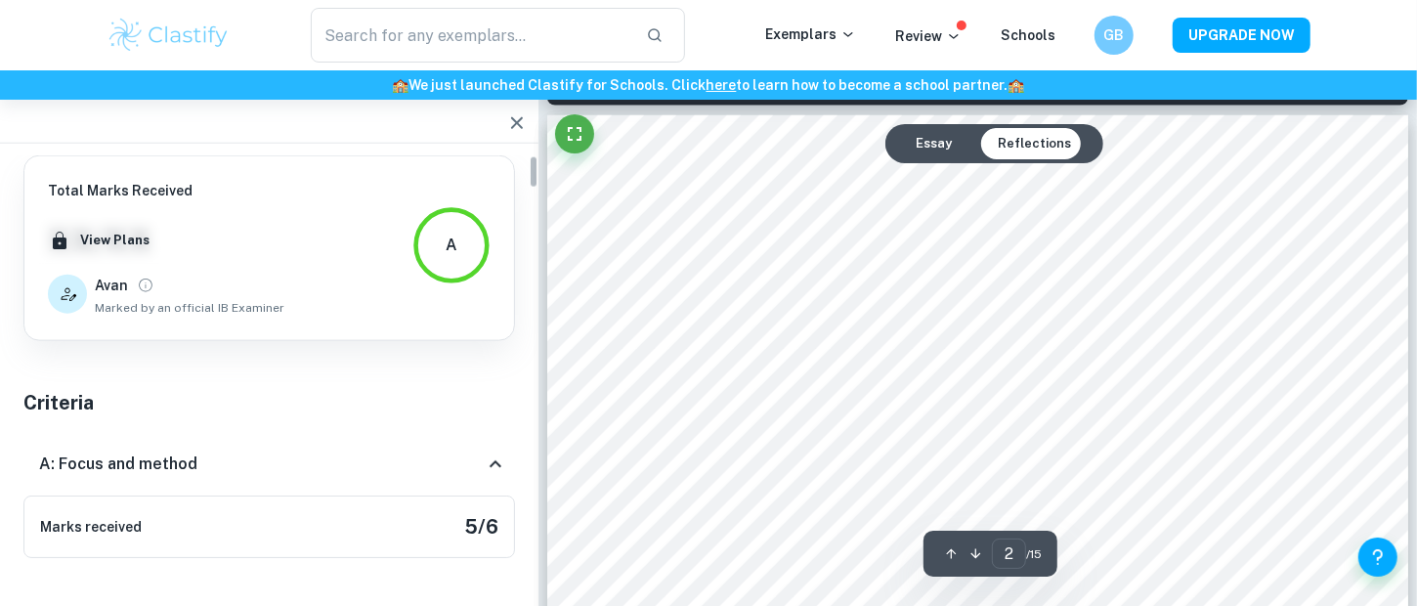
type input "1"
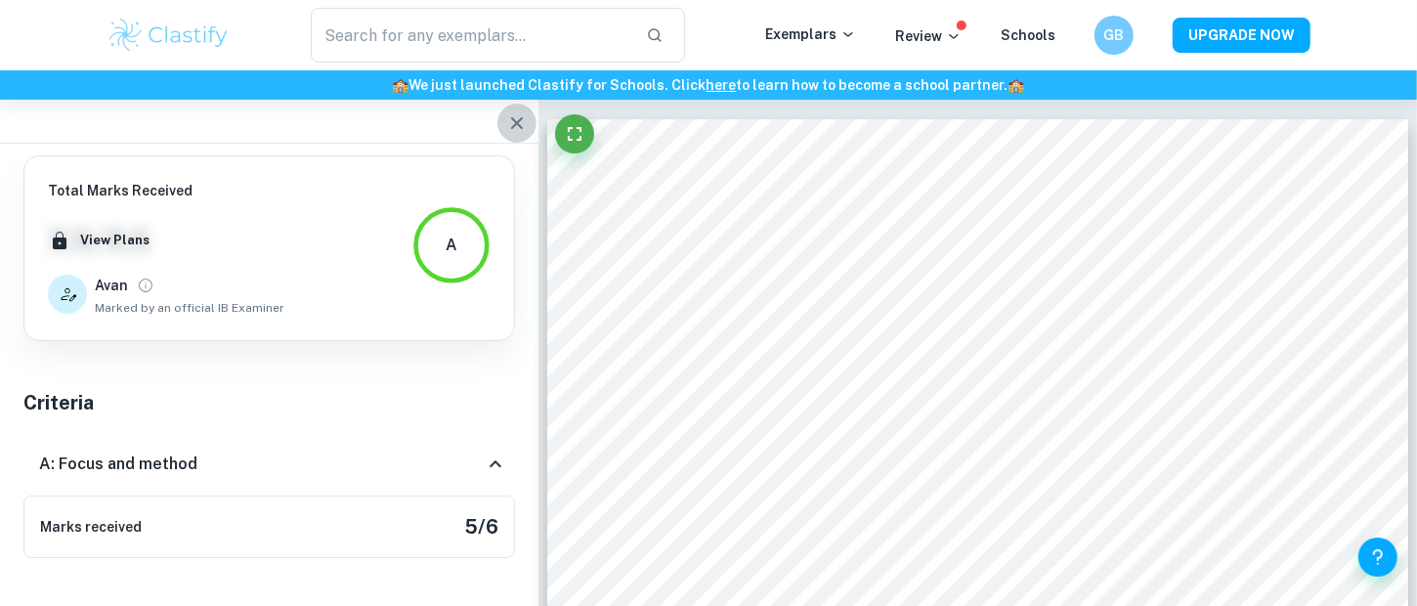
click at [507, 128] on icon "button" at bounding box center [516, 122] width 23 height 23
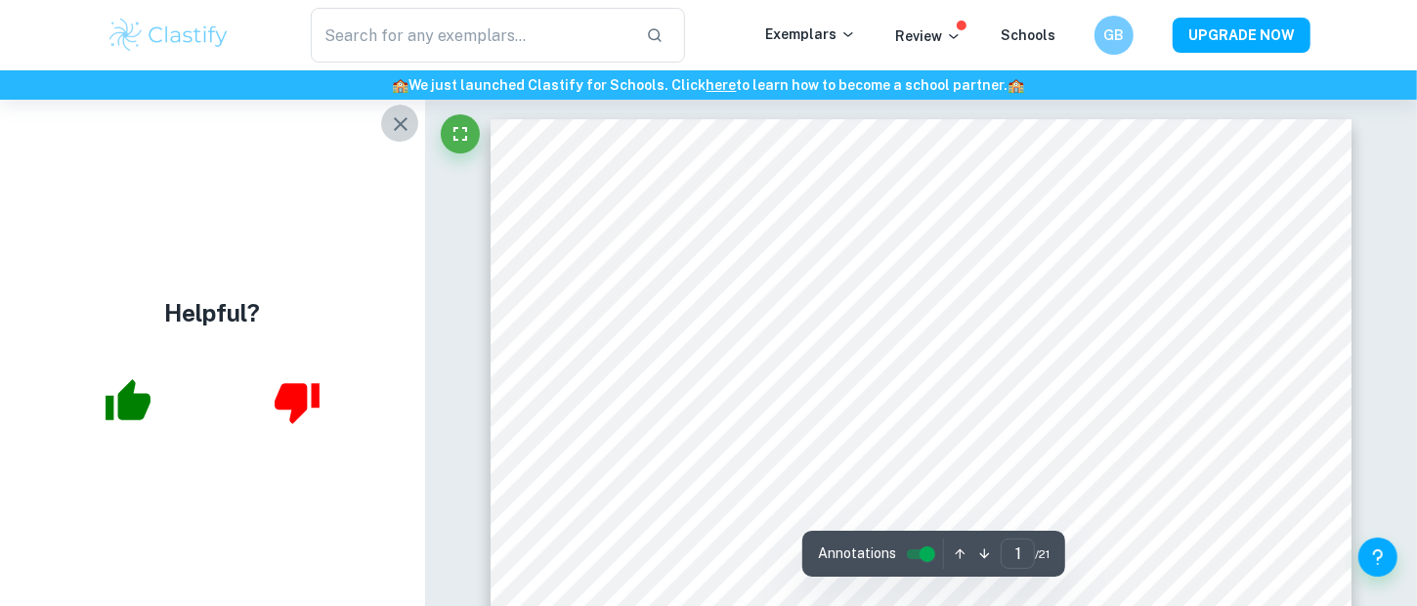
click at [403, 120] on icon "button" at bounding box center [400, 123] width 23 height 23
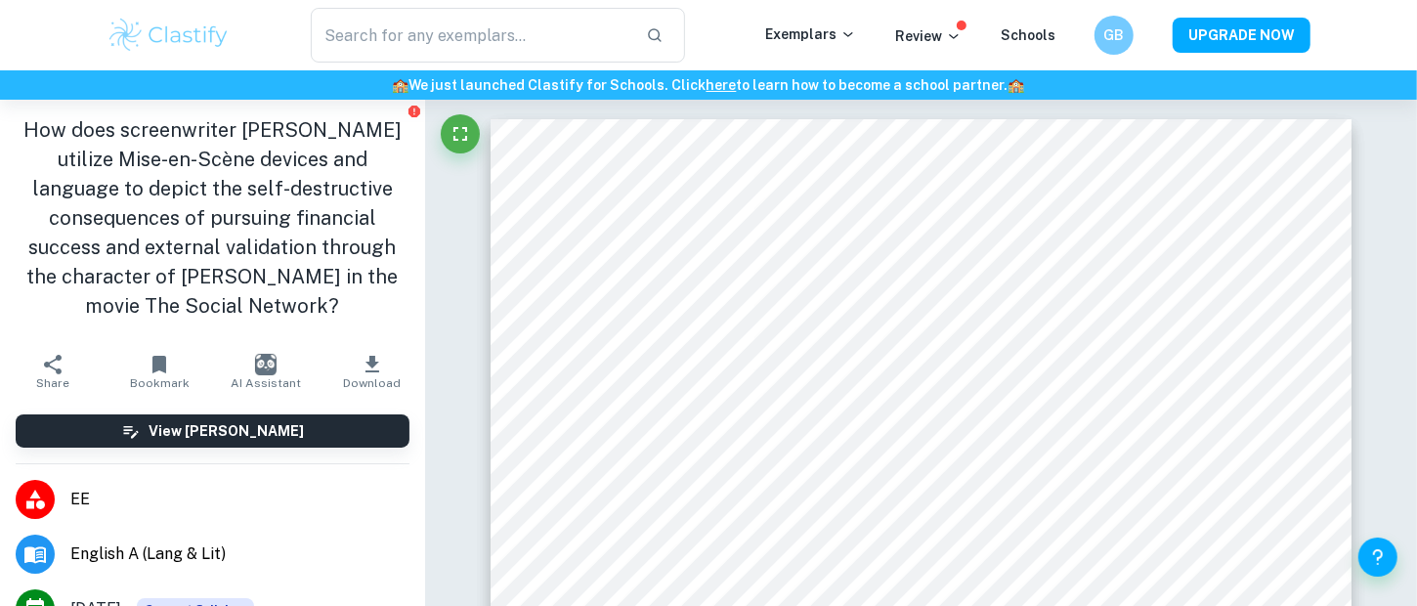
drag, startPoint x: 278, startPoint y: 305, endPoint x: 20, endPoint y: 127, distance: 313.3
click at [20, 127] on h1 "How does screenwriter [PERSON_NAME] utilize Mise-en-Scène devices and language …" at bounding box center [213, 217] width 394 height 205
copy h1 "How does screenwriter [PERSON_NAME] utilize Mise-en-Scène devices and language …"
click at [299, 245] on h1 "How does screenwriter [PERSON_NAME] utilize Mise-en-Scène devices and language …" at bounding box center [213, 217] width 394 height 205
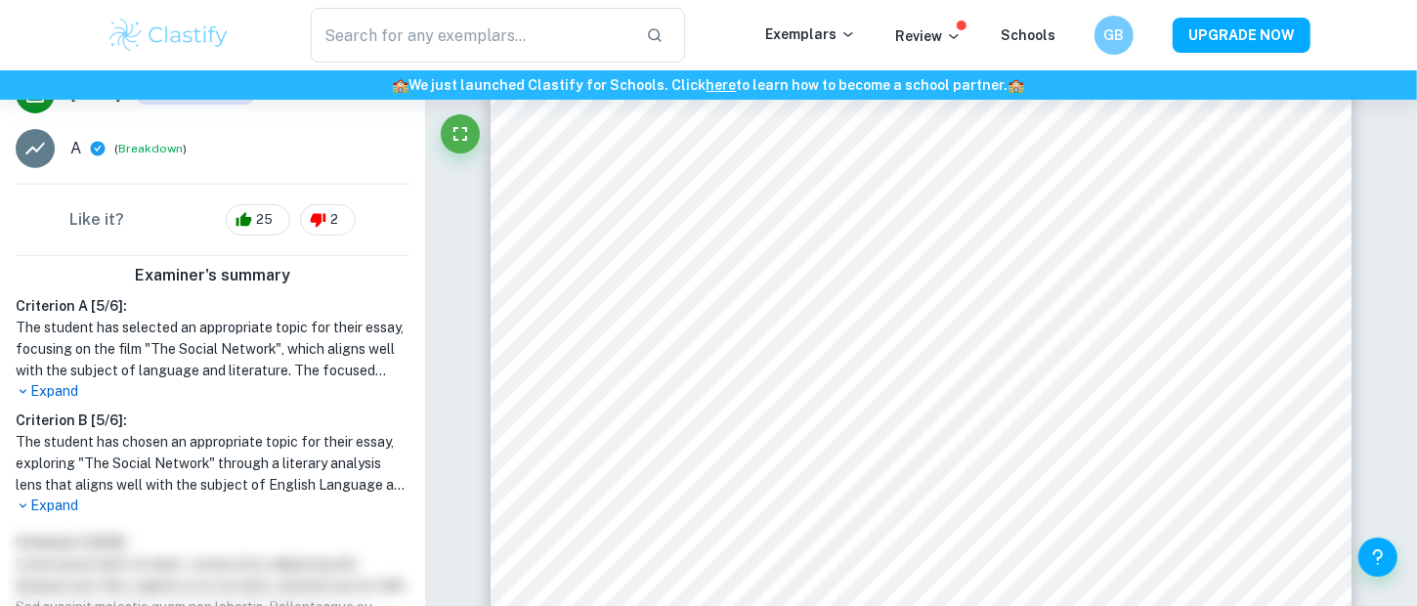
scroll to position [530, 0]
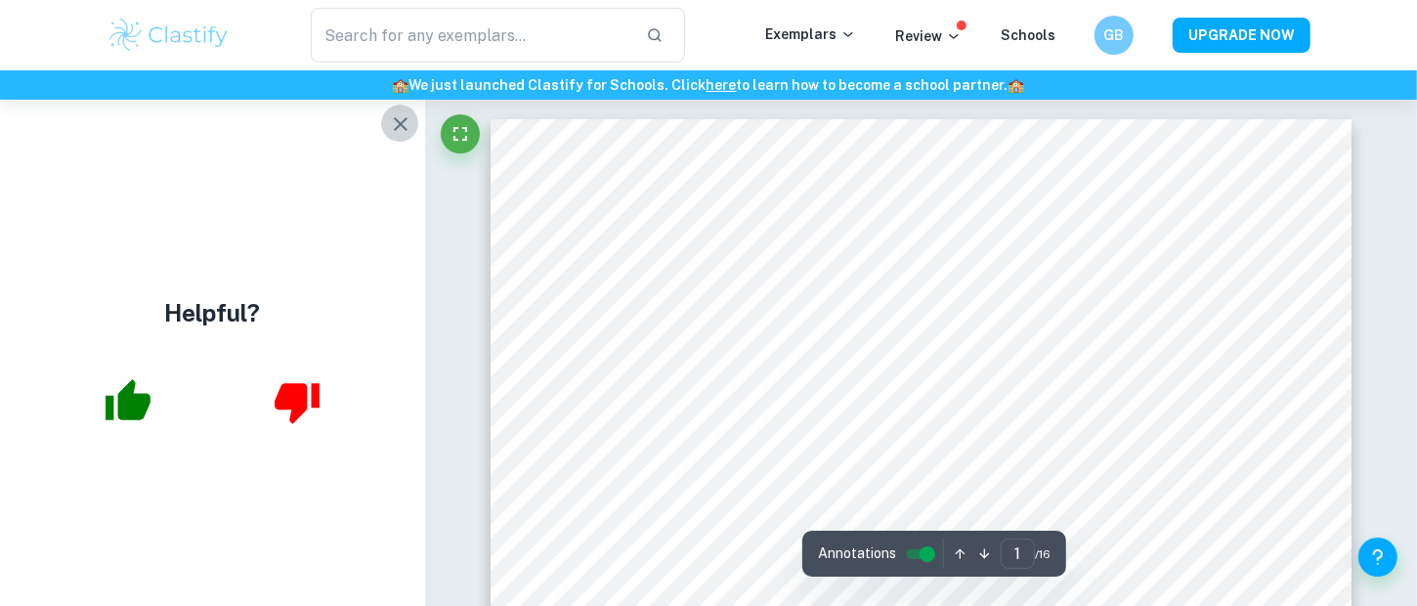
click at [407, 114] on icon "button" at bounding box center [400, 123] width 23 height 23
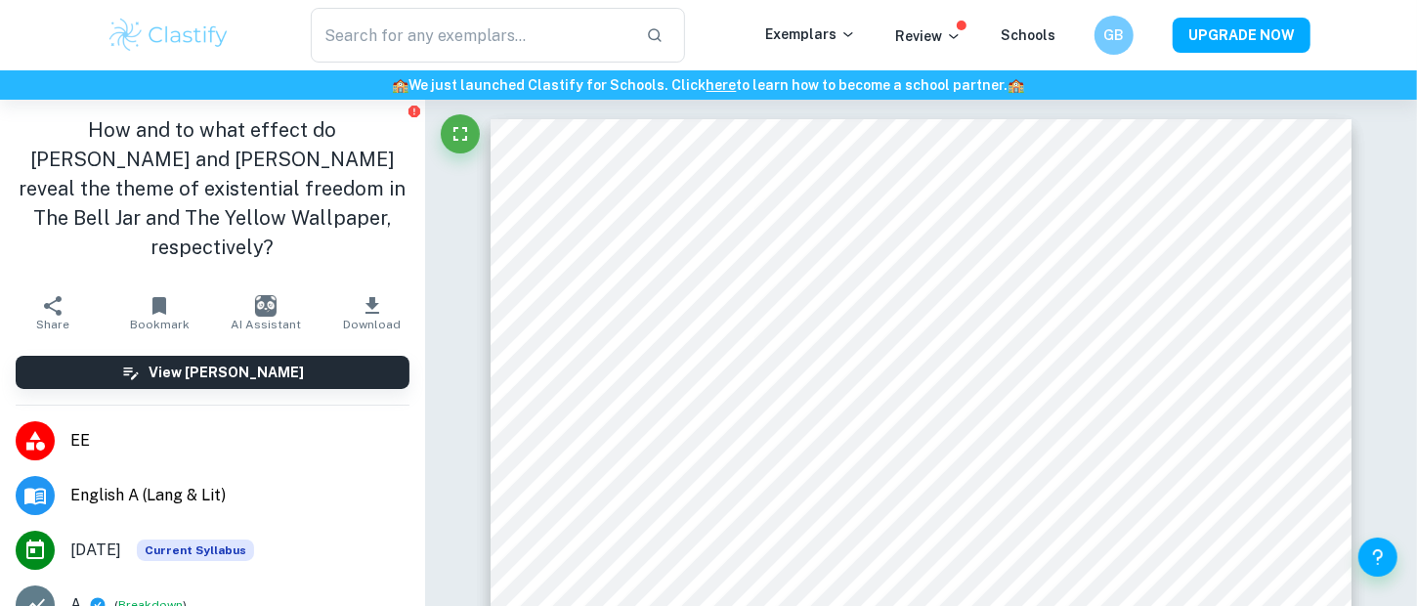
drag, startPoint x: 367, startPoint y: 209, endPoint x: 11, endPoint y: 128, distance: 365.8
click at [11, 128] on div "How and to what effect do [PERSON_NAME] and [PERSON_NAME] reveal the theme of e…" at bounding box center [212, 193] width 425 height 186
copy h1 "How and to what effect do [PERSON_NAME] and [PERSON_NAME] reveal the theme of e…"
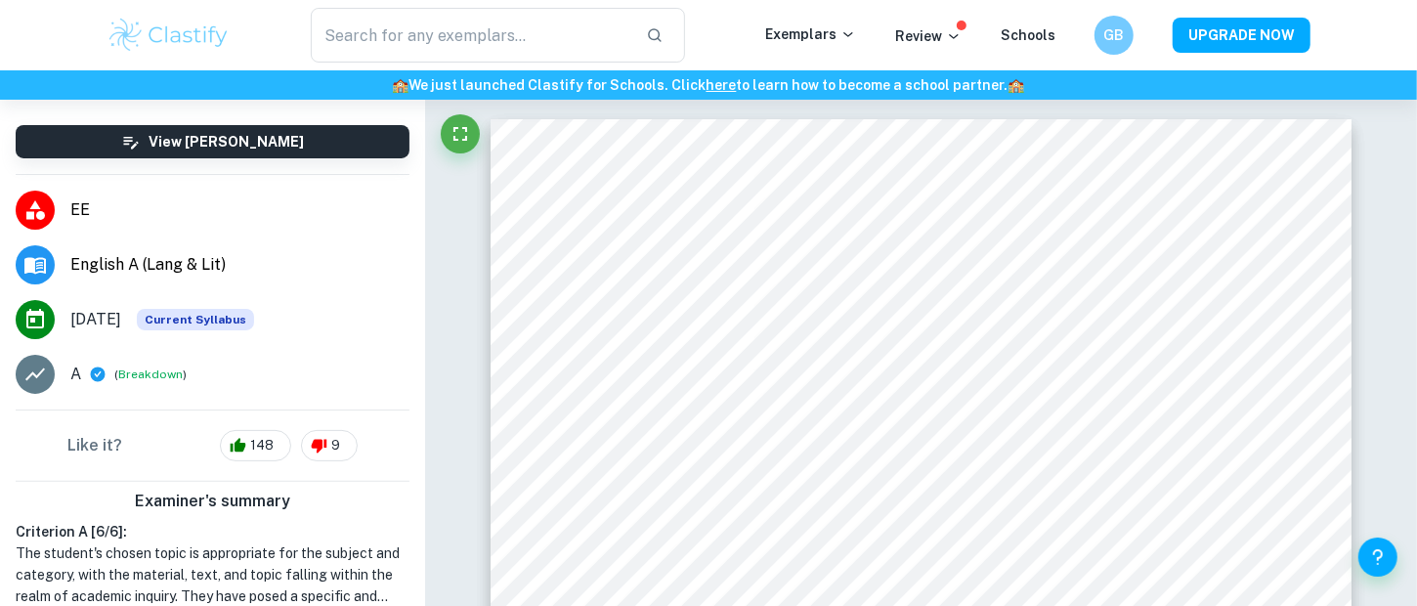
scroll to position [311, 0]
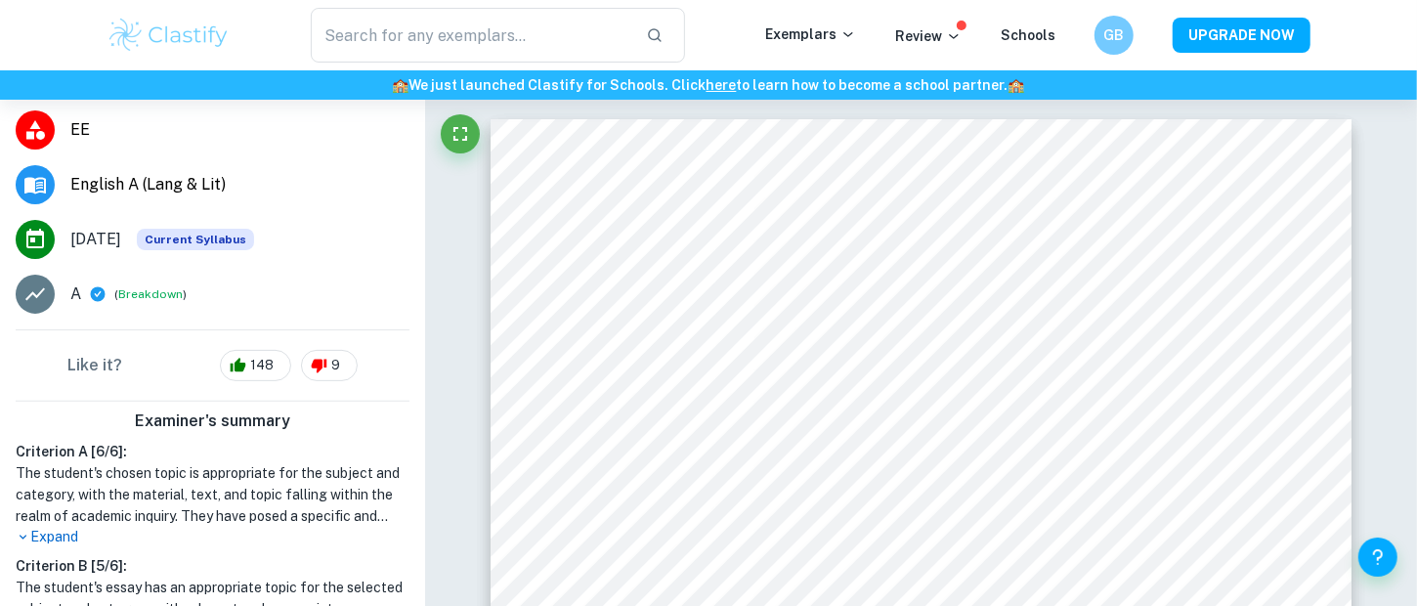
click at [330, 441] on h6 "Criterion A [ 6 / 6 ]:" at bounding box center [213, 451] width 394 height 21
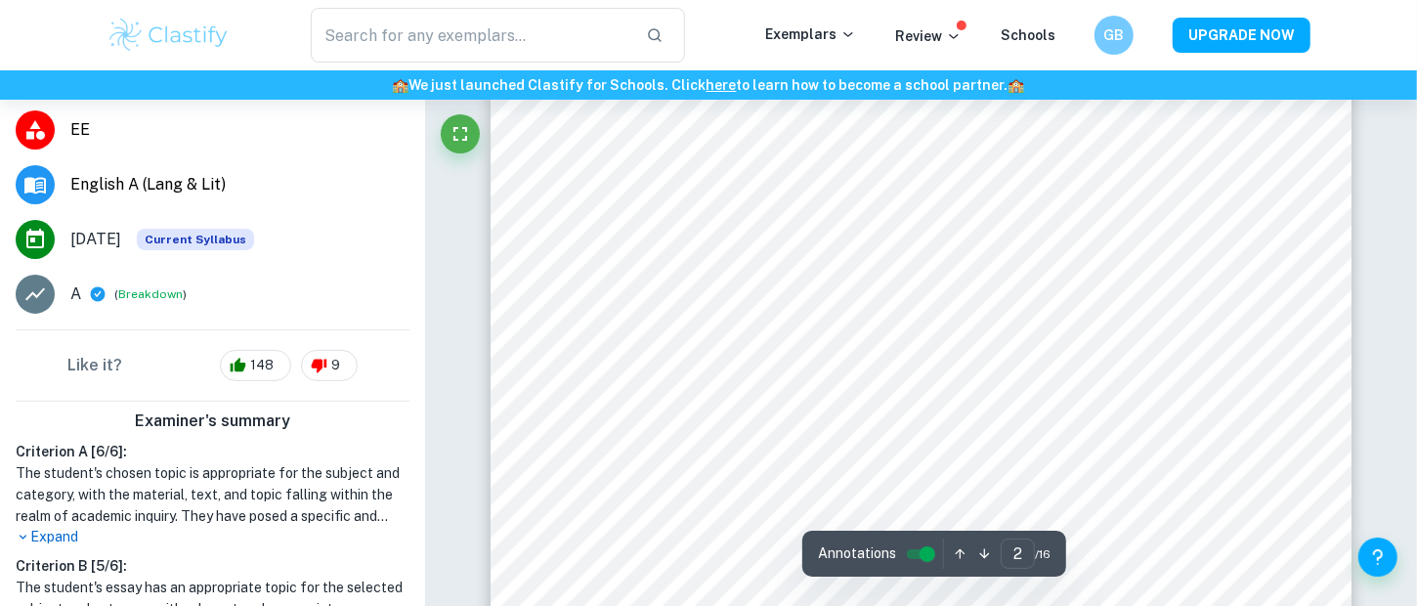
scroll to position [1395, 0]
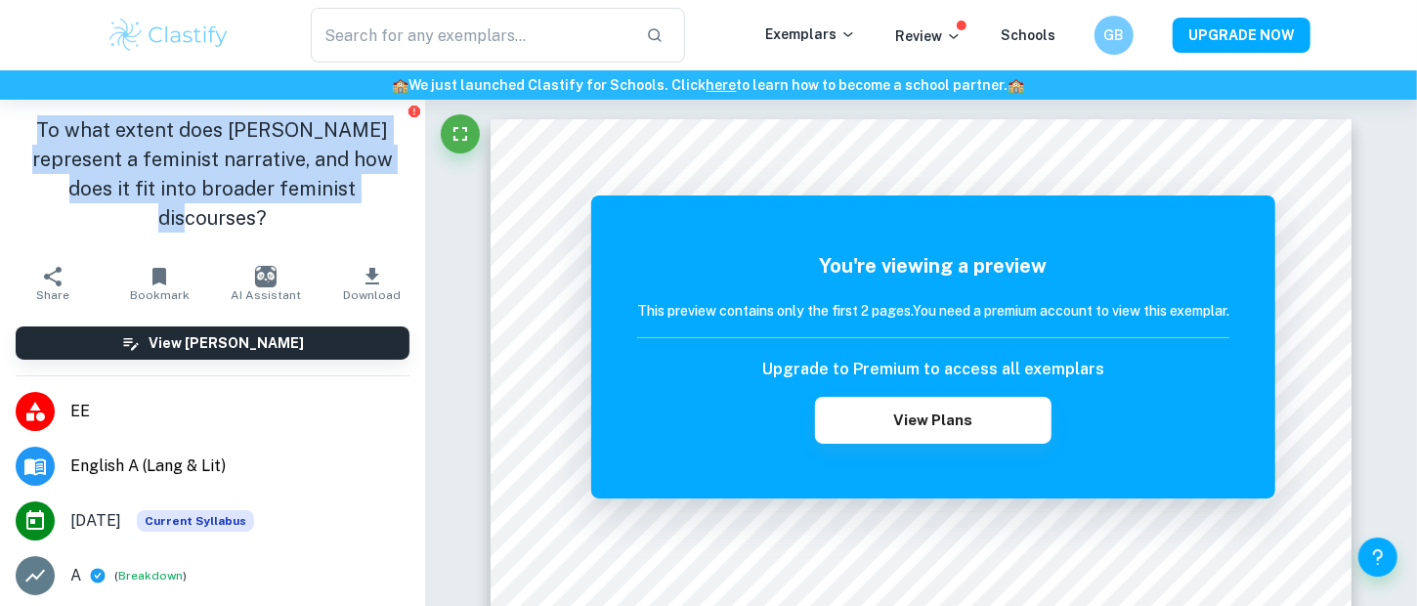
drag, startPoint x: 358, startPoint y: 189, endPoint x: 28, endPoint y: 124, distance: 335.5
click at [28, 124] on h1 "To what extent does [PERSON_NAME] represent a feminist narrative, and how does …" at bounding box center [213, 173] width 394 height 117
copy h1 "To what extent does [PERSON_NAME] represent a feminist narrative, and how does …"
